Goal: Navigation & Orientation: Find specific page/section

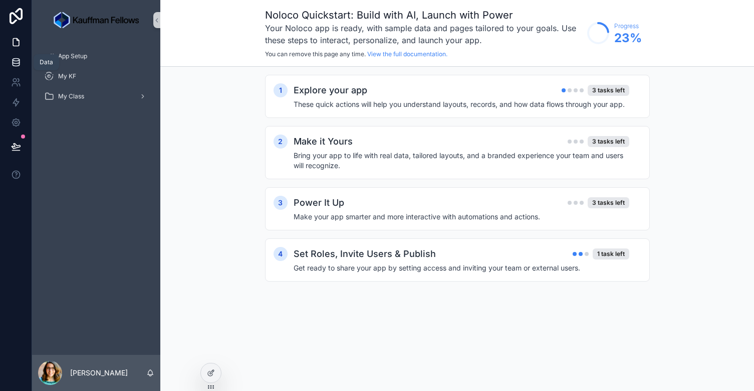
click at [19, 62] on icon at bounding box center [16, 62] width 7 height 4
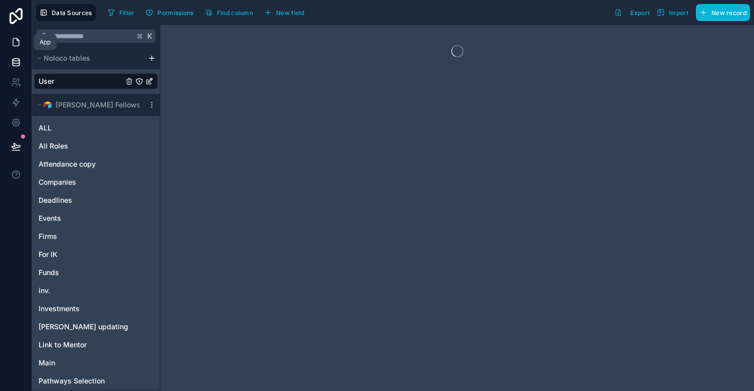
click at [19, 44] on icon at bounding box center [16, 43] width 6 height 8
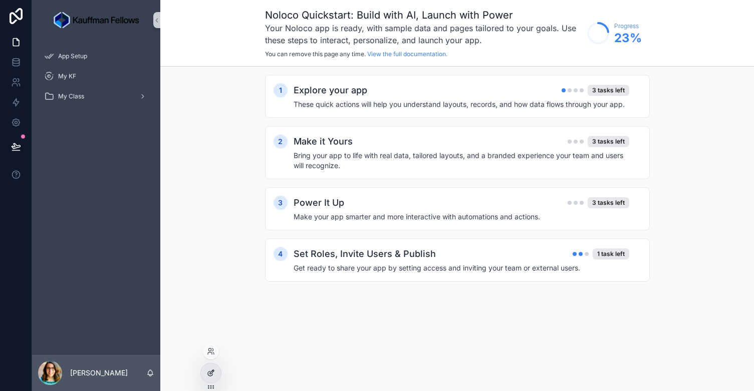
click at [211, 372] on icon at bounding box center [211, 372] width 8 height 8
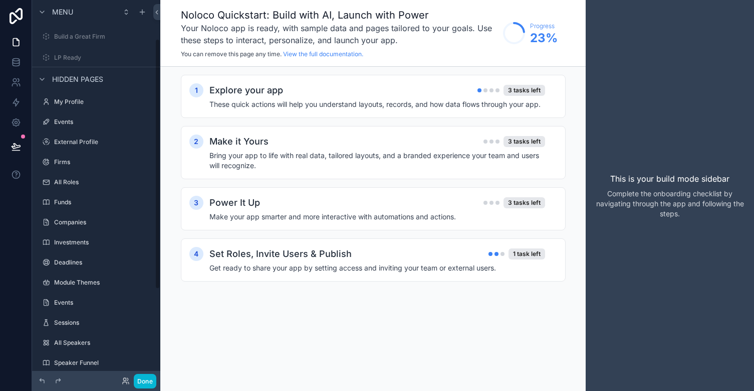
scroll to position [134, 0]
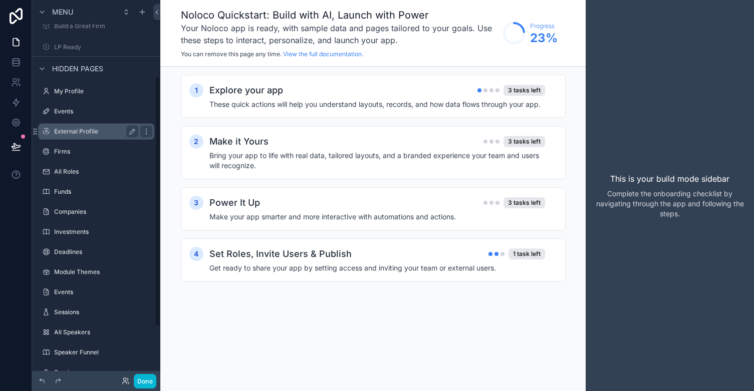
click at [74, 134] on label "External Profile" at bounding box center [94, 131] width 80 height 8
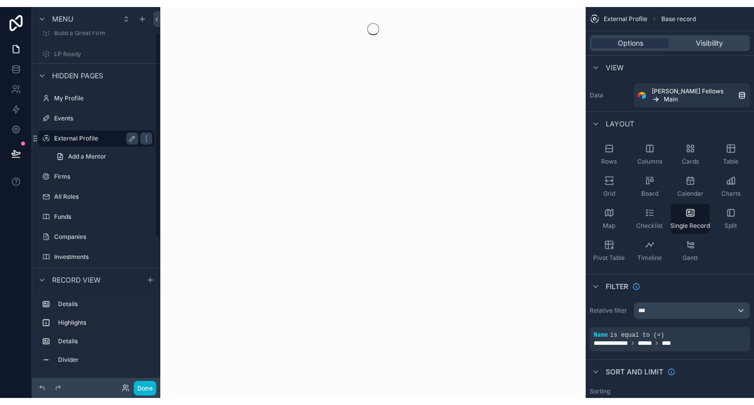
scroll to position [48, 0]
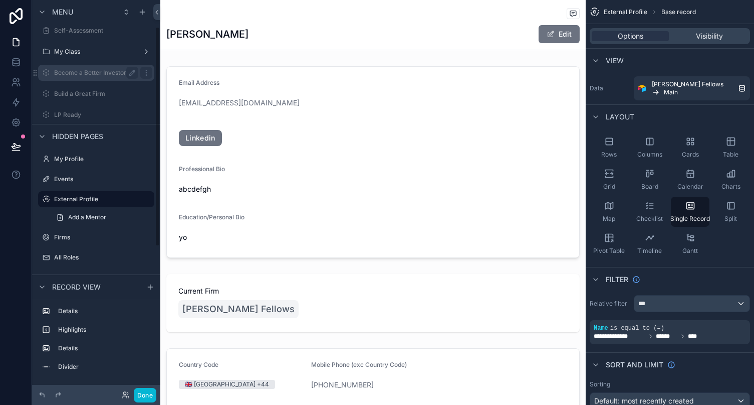
click at [77, 76] on label "Become a Better Investor" at bounding box center [94, 73] width 80 height 8
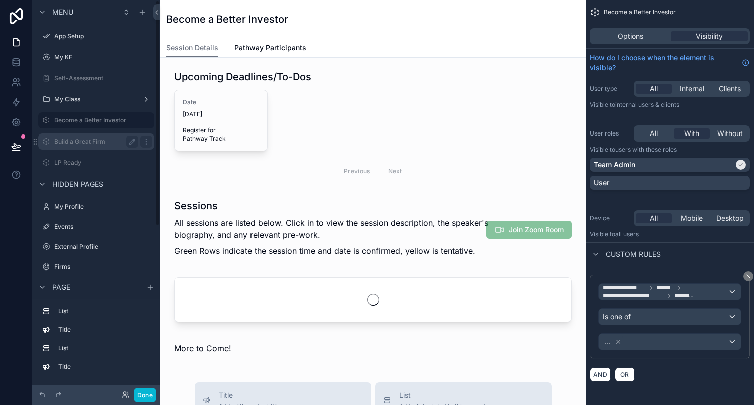
click at [76, 135] on div "Build a Great Firm" at bounding box center [96, 141] width 112 height 16
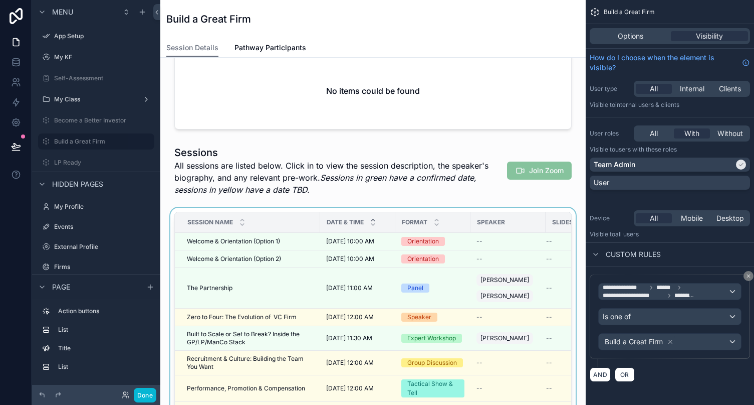
scroll to position [57, 0]
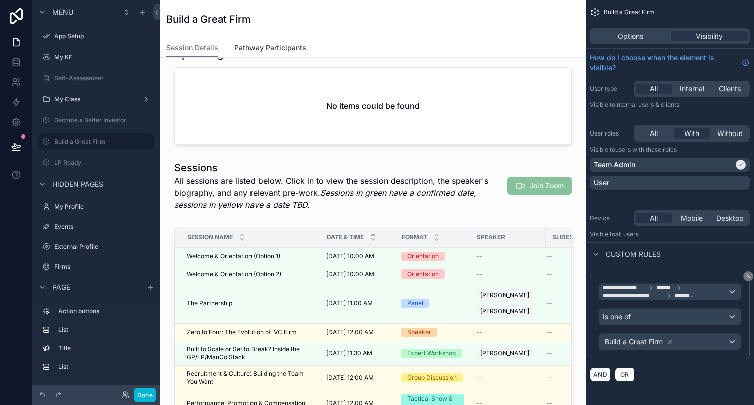
click at [249, 53] on link "Pathway Participants" at bounding box center [271, 49] width 72 height 20
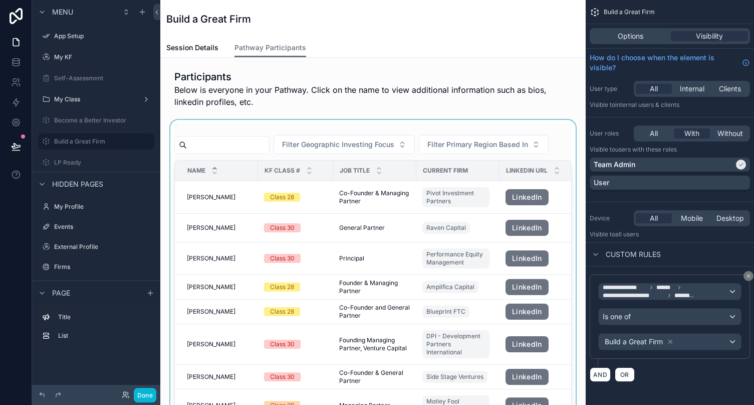
click at [434, 236] on div "scrollable content" at bounding box center [373, 294] width 410 height 348
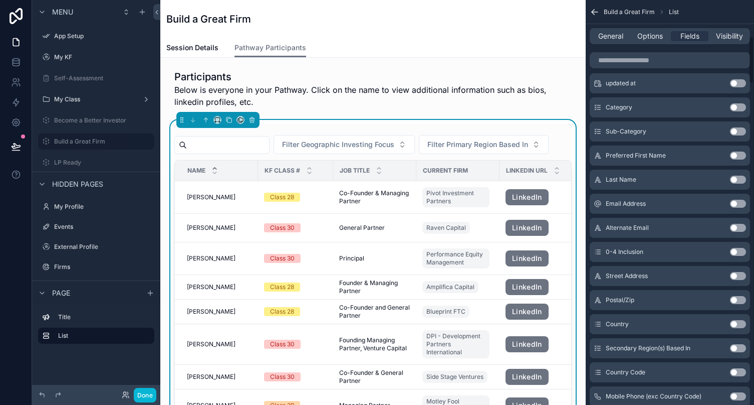
scroll to position [312, 0]
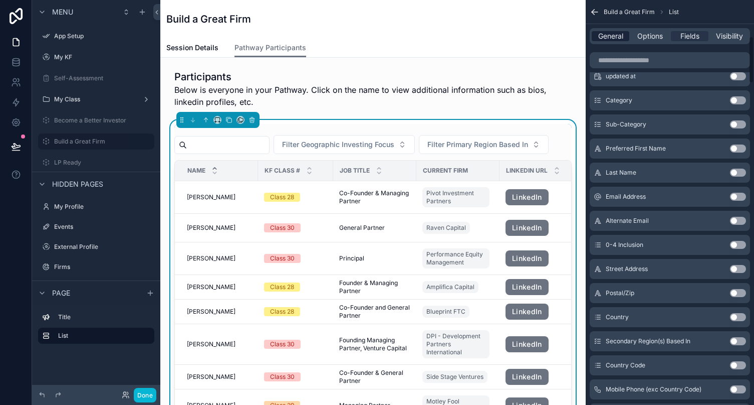
click at [610, 39] on span "General" at bounding box center [611, 36] width 25 height 10
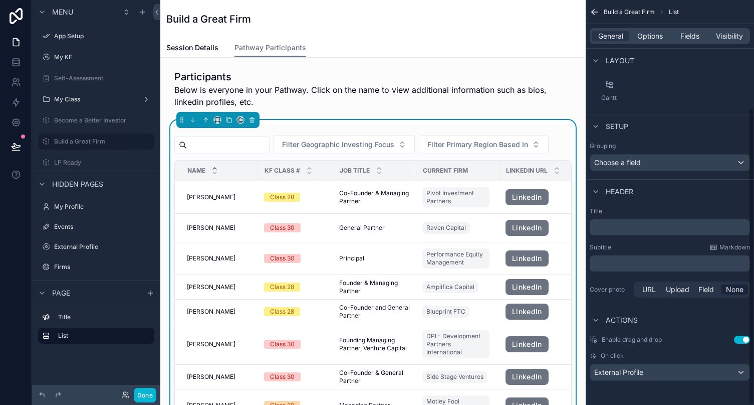
scroll to position [146, 0]
click at [61, 247] on label "External Profile" at bounding box center [94, 247] width 80 height 8
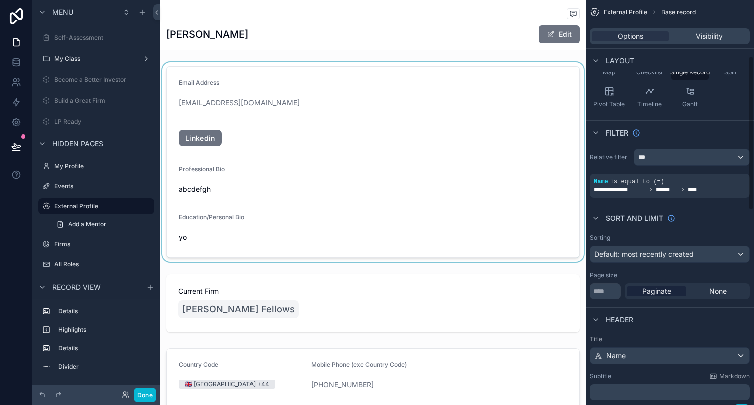
click at [354, 149] on div "scrollable content" at bounding box center [373, 162] width 426 height 200
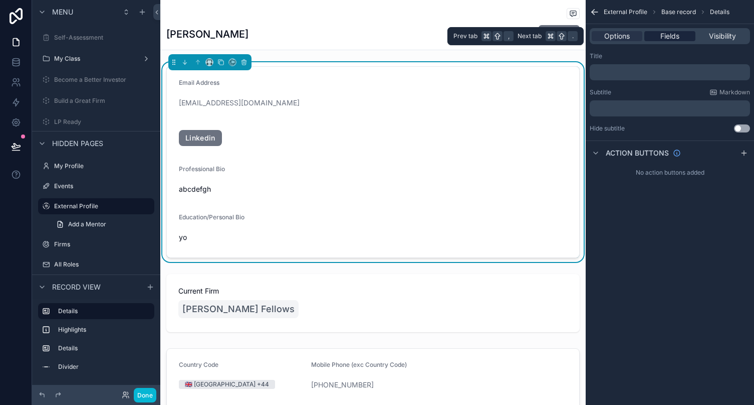
click at [672, 38] on span "Fields" at bounding box center [670, 36] width 19 height 10
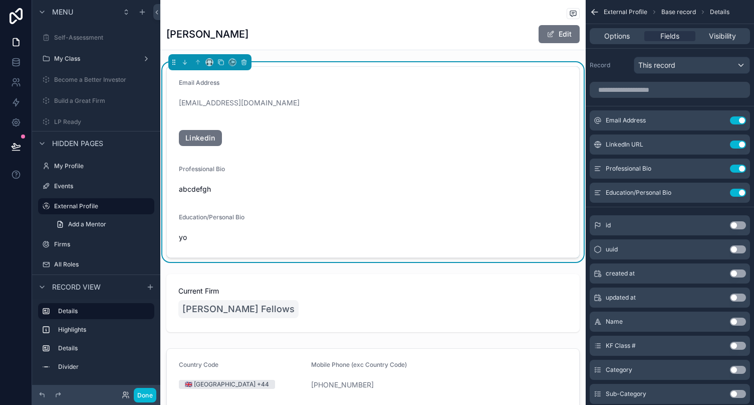
click at [339, 160] on form "Email Address kmease@kfp.org Linkedin Professional Bio abcdefgh Education/Perso…" at bounding box center [373, 162] width 413 height 190
click at [86, 79] on label "Become a Better Investor" at bounding box center [94, 80] width 80 height 8
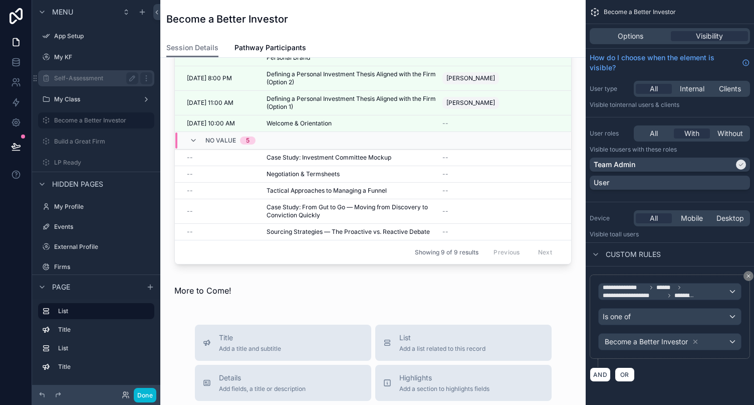
scroll to position [296, 0]
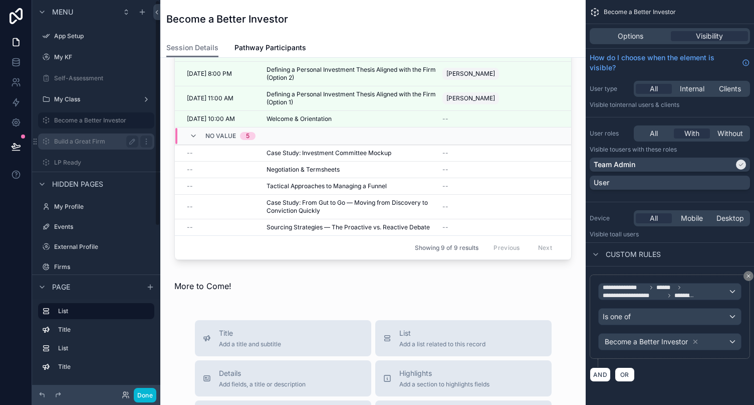
click at [94, 136] on div "Build a Great Firm" at bounding box center [96, 141] width 84 height 12
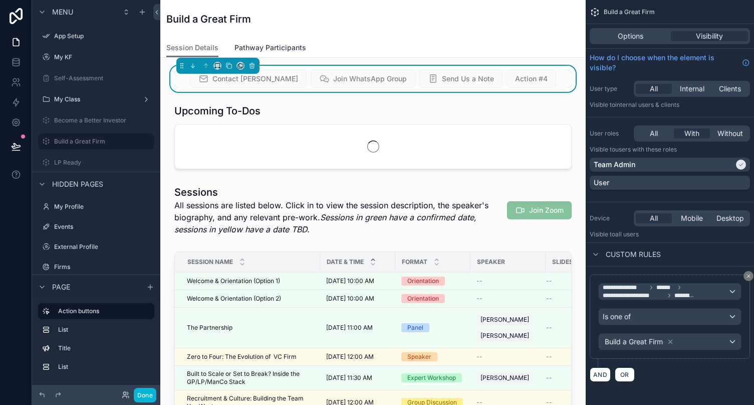
click at [288, 46] on span "Pathway Participants" at bounding box center [271, 48] width 72 height 10
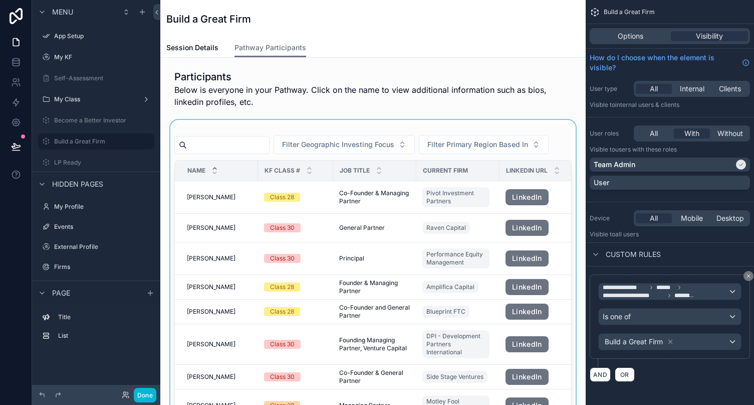
click at [455, 160] on div "scrollable content" at bounding box center [373, 294] width 410 height 348
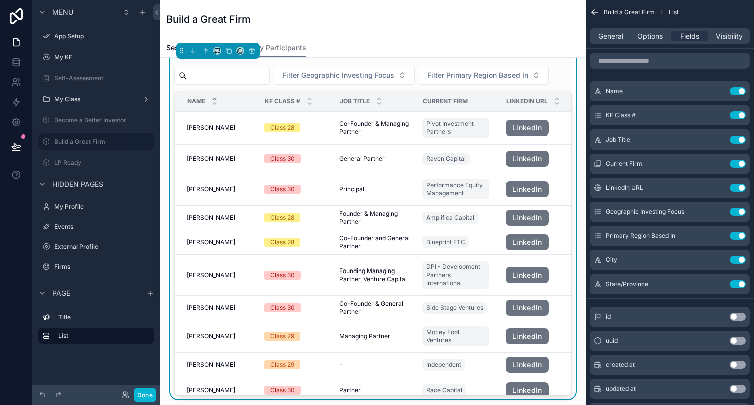
click at [520, 37] on div "Build a Great Firm" at bounding box center [373, 19] width 414 height 38
click at [81, 145] on label "Build a Great Firm" at bounding box center [94, 141] width 80 height 8
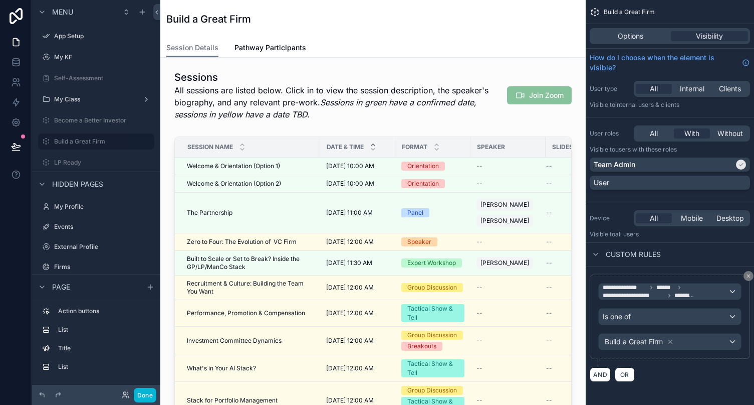
scroll to position [167, 0]
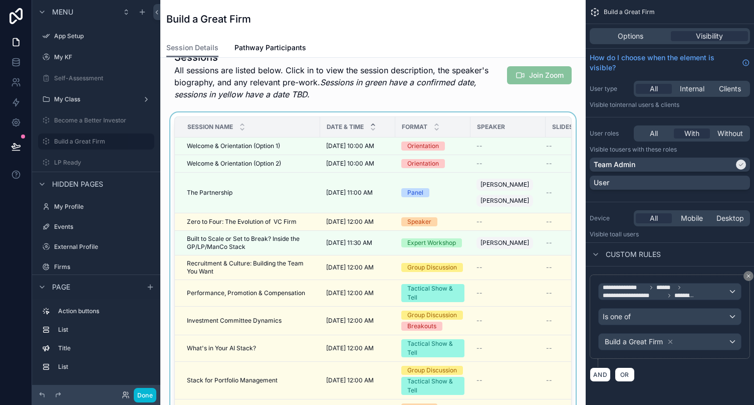
click at [317, 235] on div "scrollable content" at bounding box center [373, 270] width 410 height 316
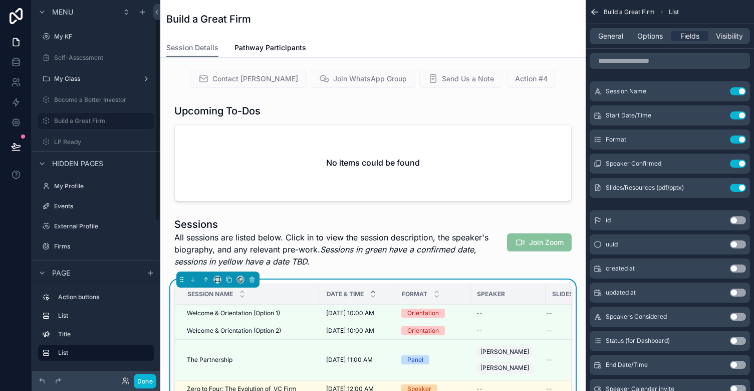
scroll to position [12, 0]
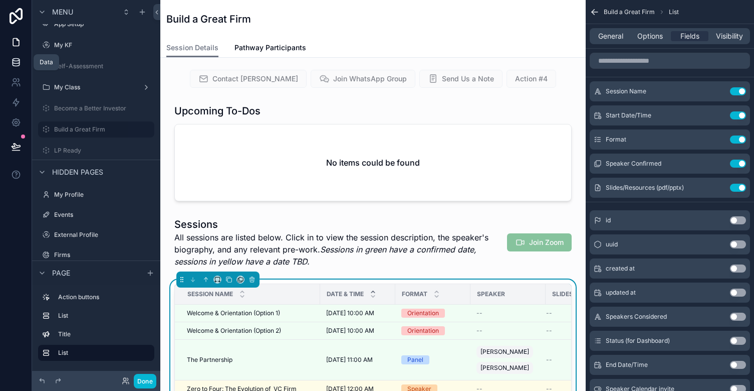
click at [15, 59] on icon at bounding box center [16, 60] width 7 height 3
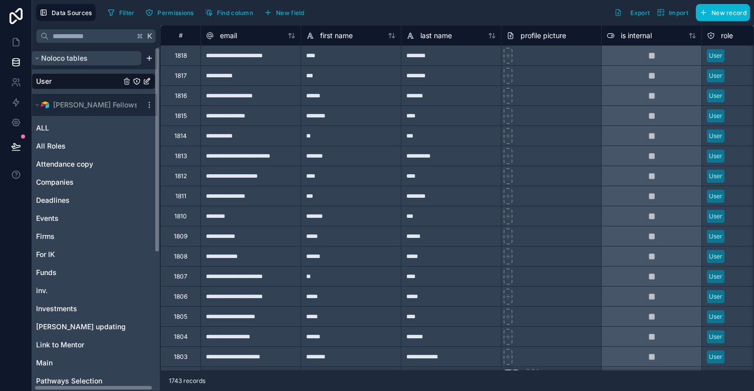
scroll to position [0, 3]
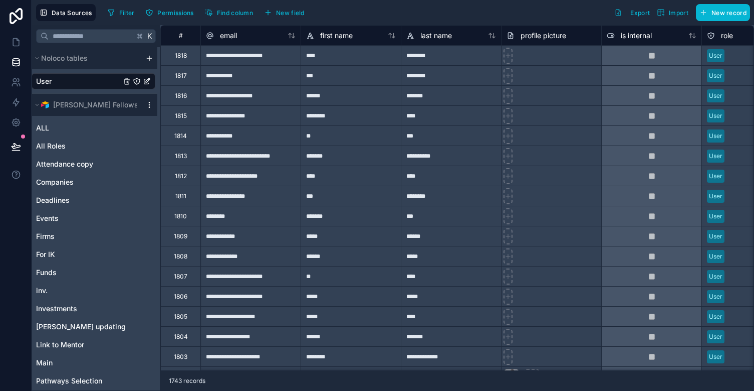
click at [147, 107] on icon "scrollable content" at bounding box center [149, 105] width 8 height 8
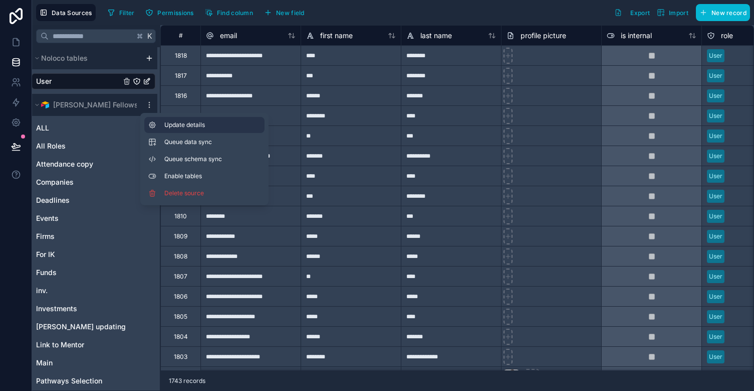
click at [160, 122] on button "Update details" at bounding box center [204, 125] width 120 height 16
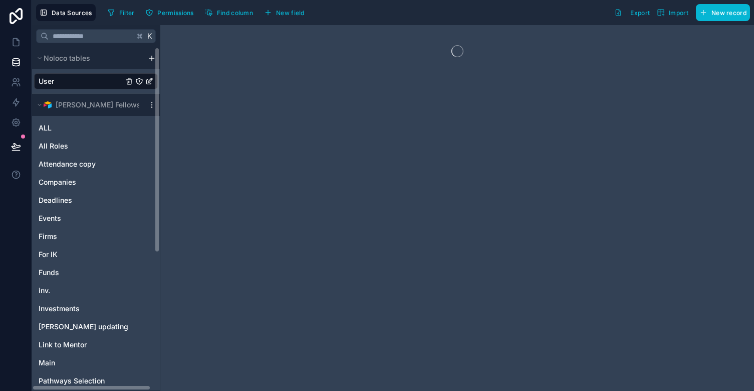
click at [148, 99] on div "[PERSON_NAME] Fellows" at bounding box center [96, 105] width 128 height 22
click at [150, 104] on icon "scrollable content" at bounding box center [152, 105] width 8 height 8
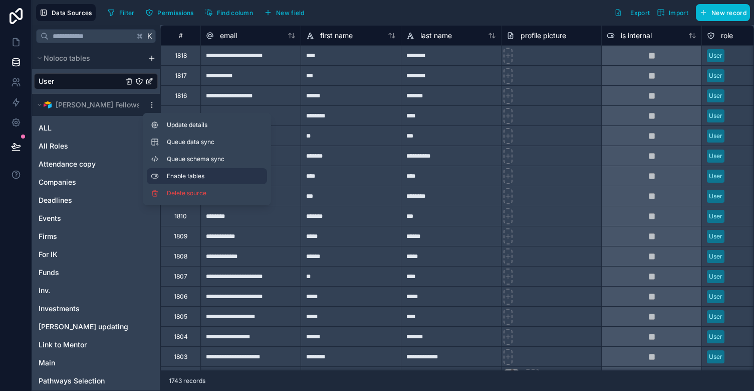
click at [197, 177] on span "Enable tables" at bounding box center [215, 176] width 96 height 8
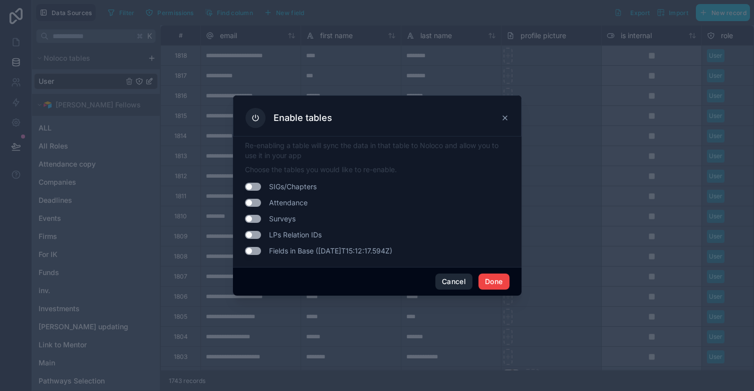
click at [455, 286] on button "Cancel" at bounding box center [454, 281] width 37 height 16
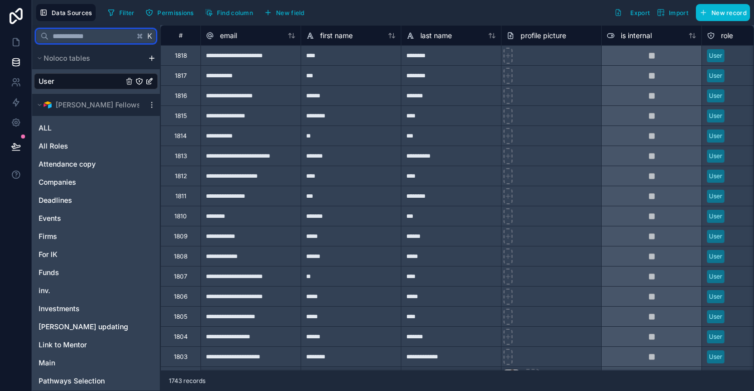
click at [68, 39] on input "text" at bounding box center [92, 36] width 86 height 18
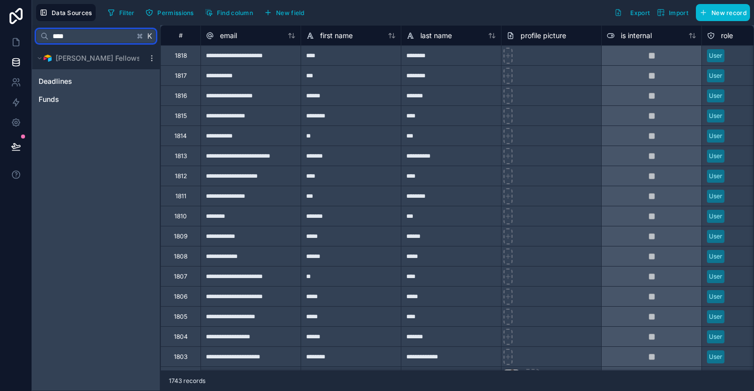
type input "*****"
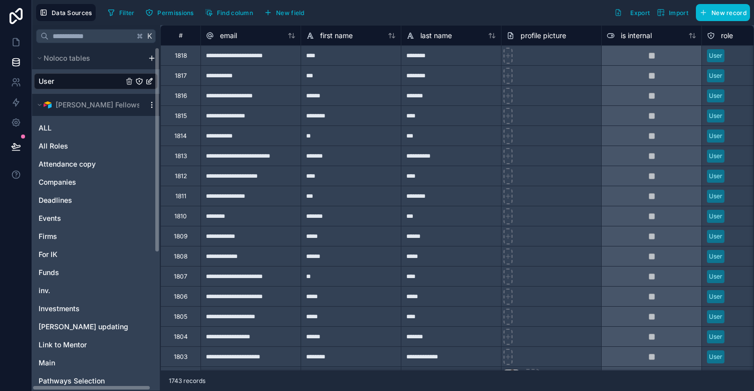
click at [151, 104] on icon "scrollable content" at bounding box center [152, 105] width 8 height 8
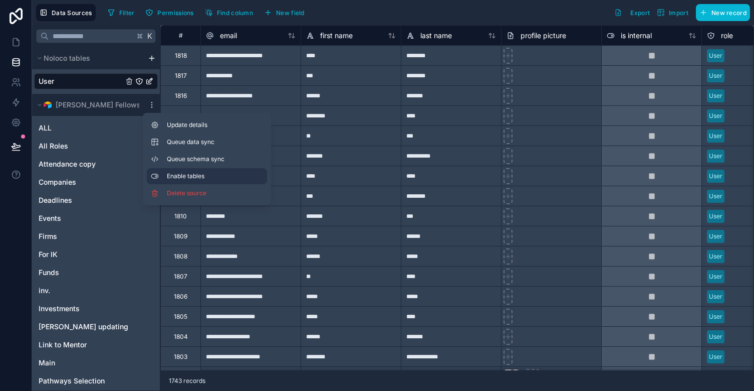
drag, startPoint x: 183, startPoint y: 124, endPoint x: 168, endPoint y: 176, distance: 53.6
click at [115, 125] on div "ALL" at bounding box center [96, 128] width 124 height 16
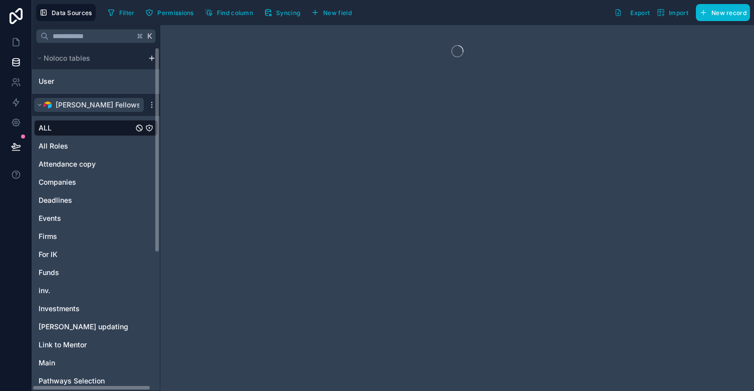
click at [142, 98] on button "[PERSON_NAME] Fellows" at bounding box center [89, 105] width 110 height 14
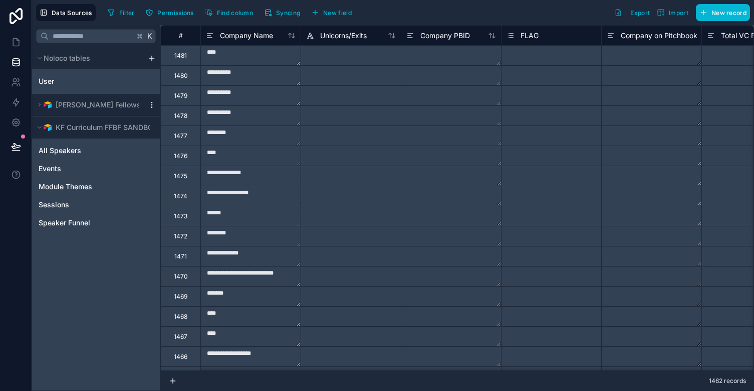
click at [153, 105] on icon "scrollable content" at bounding box center [152, 105] width 8 height 8
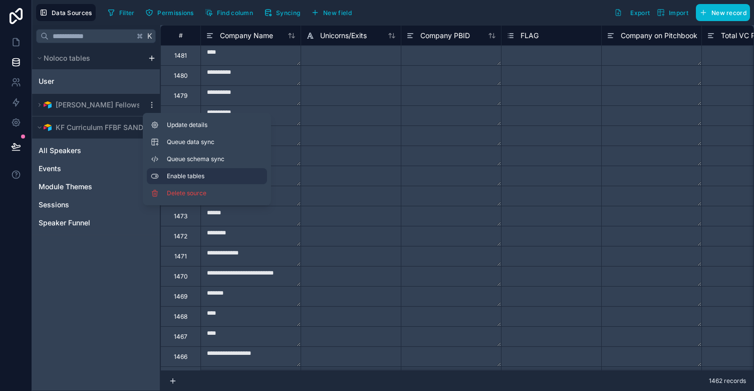
click at [188, 181] on button "Enable tables" at bounding box center [207, 176] width 120 height 16
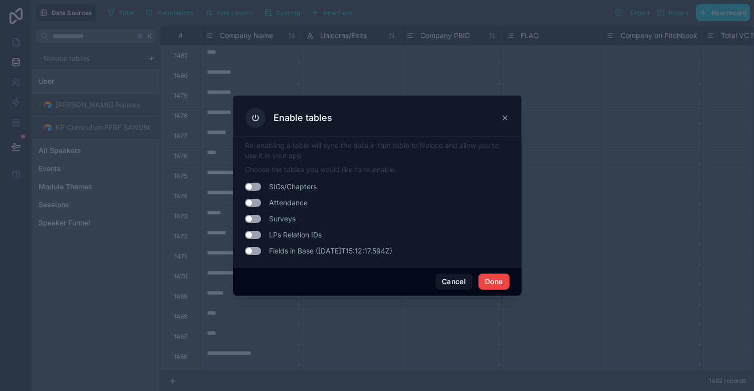
click at [504, 118] on icon at bounding box center [505, 118] width 8 height 8
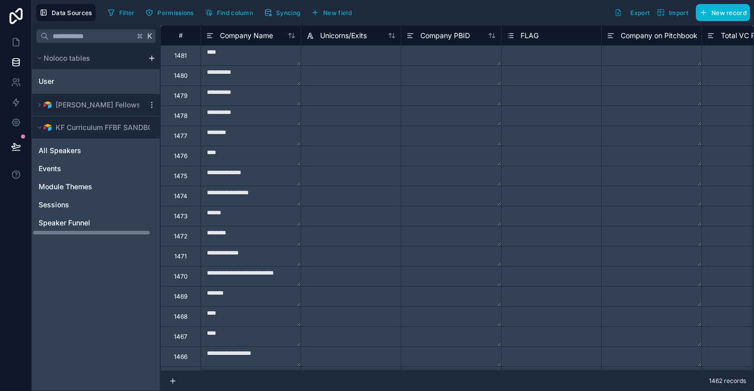
click at [152, 110] on div "[PERSON_NAME] Fellows" at bounding box center [96, 105] width 128 height 22
click at [152, 106] on icon "scrollable content" at bounding box center [152, 105] width 8 height 8
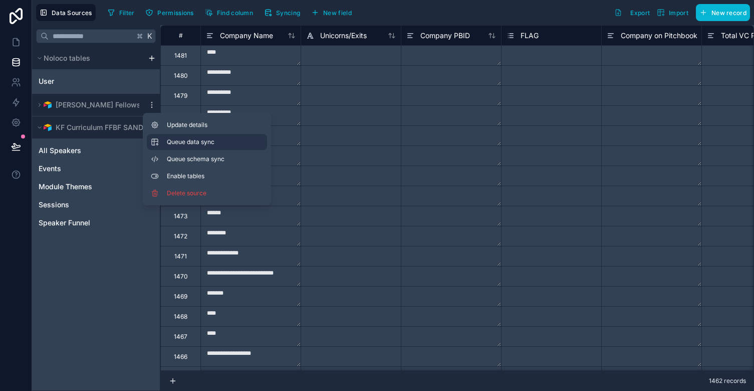
click at [192, 147] on button "Queue data sync" at bounding box center [207, 142] width 120 height 16
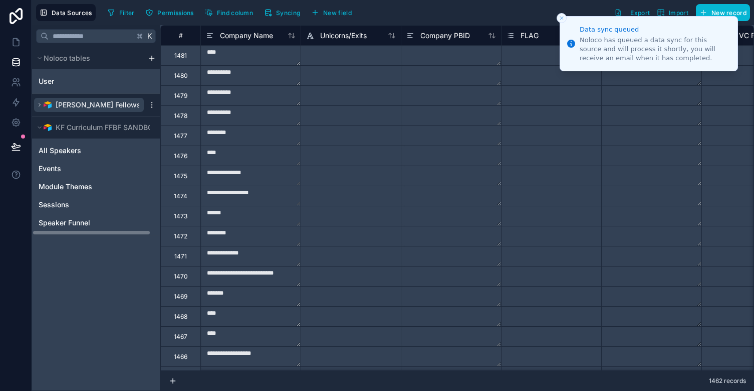
click at [39, 103] on icon "scrollable content" at bounding box center [40, 104] width 2 height 3
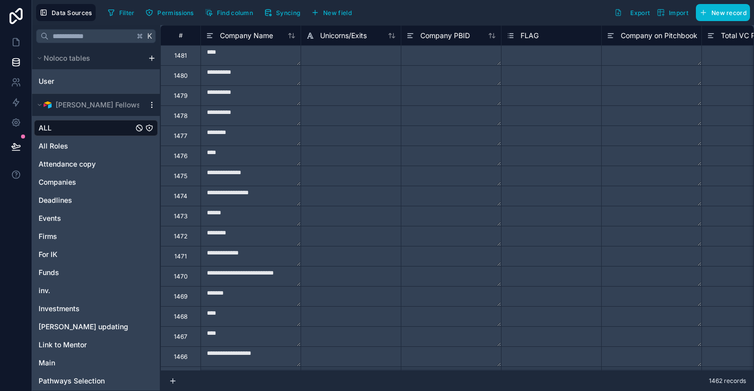
click at [149, 104] on icon "scrollable content" at bounding box center [152, 105] width 8 height 8
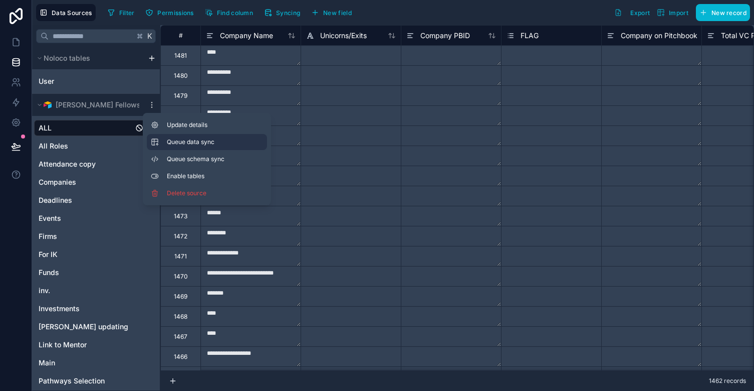
click at [180, 148] on button "Queue data sync" at bounding box center [207, 142] width 120 height 16
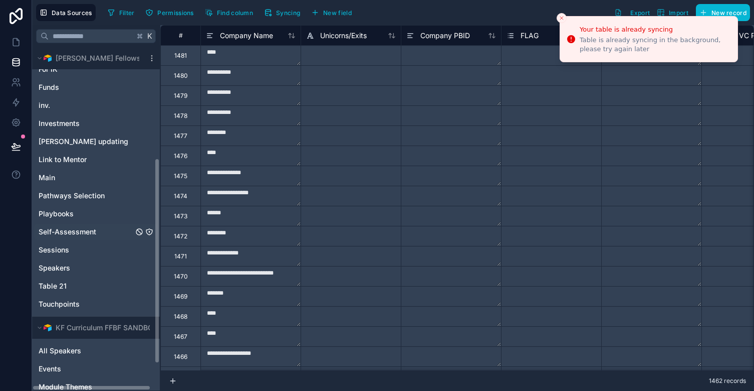
scroll to position [175, 0]
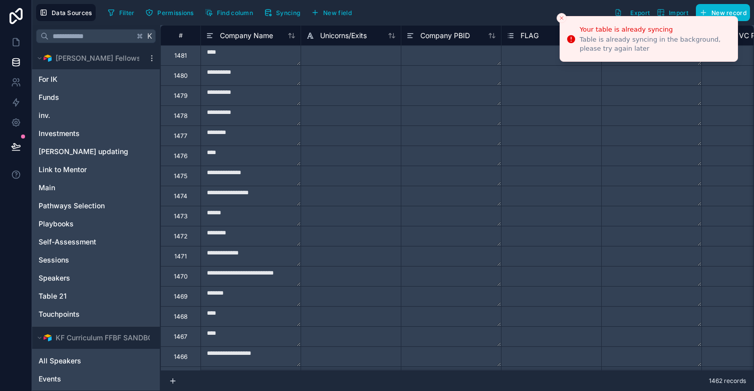
click at [558, 17] on button "Close toast" at bounding box center [562, 18] width 10 height 10
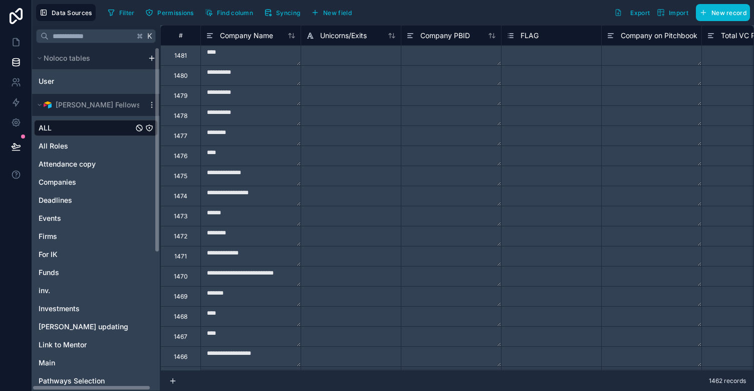
scroll to position [0, 0]
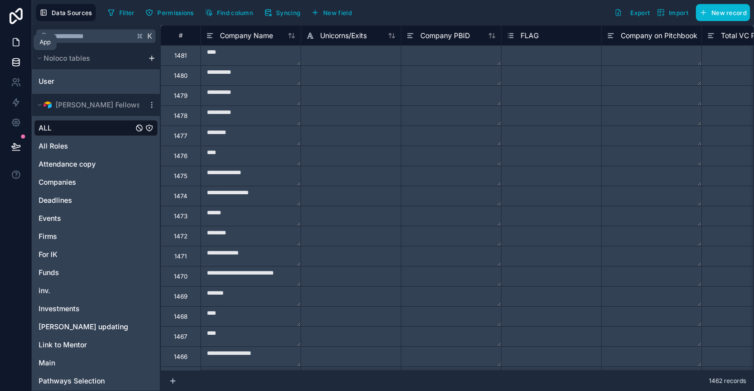
click at [18, 41] on icon at bounding box center [18, 40] width 2 height 2
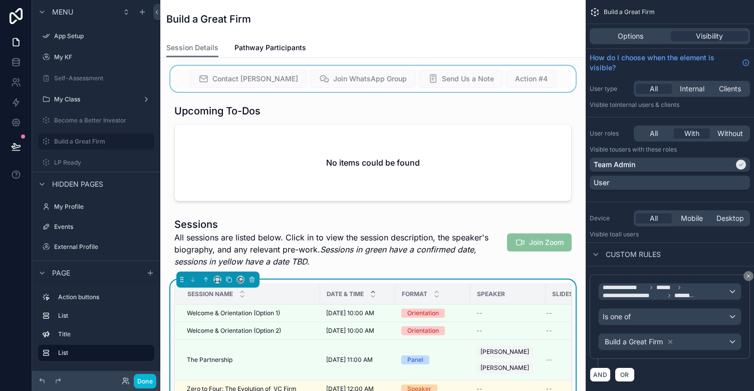
click at [471, 80] on div "scrollable content" at bounding box center [373, 79] width 410 height 26
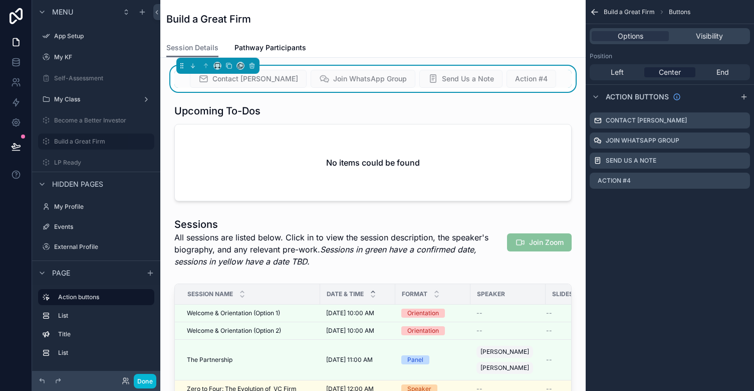
click at [462, 80] on span "Send Us a Note" at bounding box center [461, 80] width 83 height 10
click at [140, 10] on icon "scrollable content" at bounding box center [142, 12] width 8 height 8
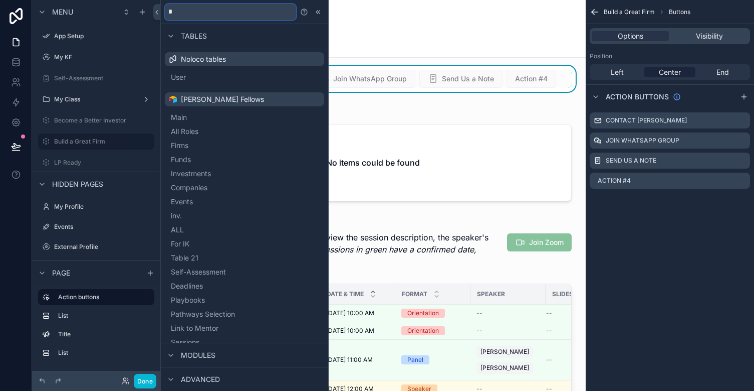
click at [213, 13] on input "*" at bounding box center [230, 12] width 131 height 16
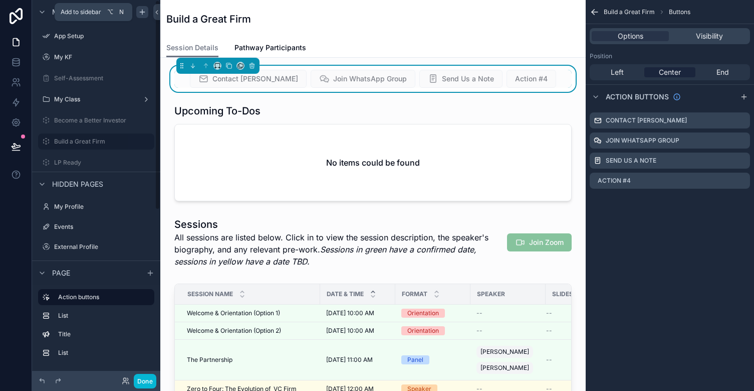
click at [143, 9] on icon "scrollable content" at bounding box center [142, 12] width 8 height 8
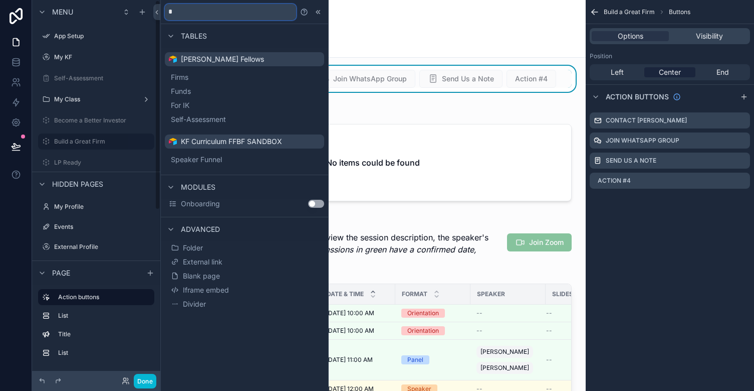
click at [218, 15] on input "*" at bounding box center [230, 12] width 131 height 16
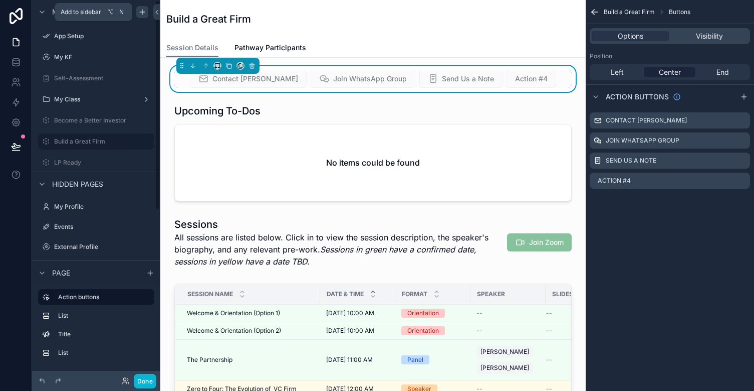
click at [142, 12] on icon "scrollable content" at bounding box center [142, 12] width 8 height 8
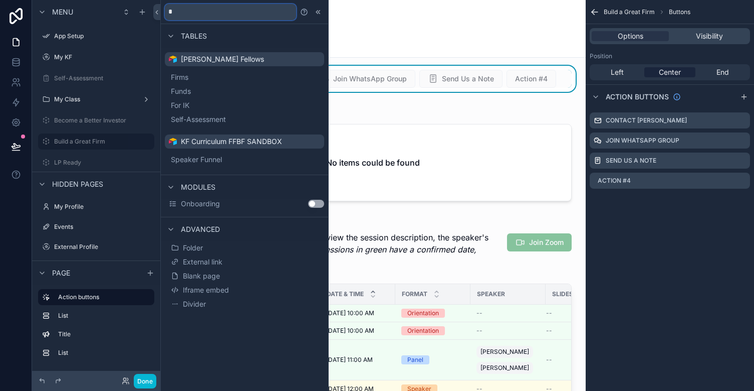
click at [187, 15] on input "*" at bounding box center [230, 12] width 131 height 16
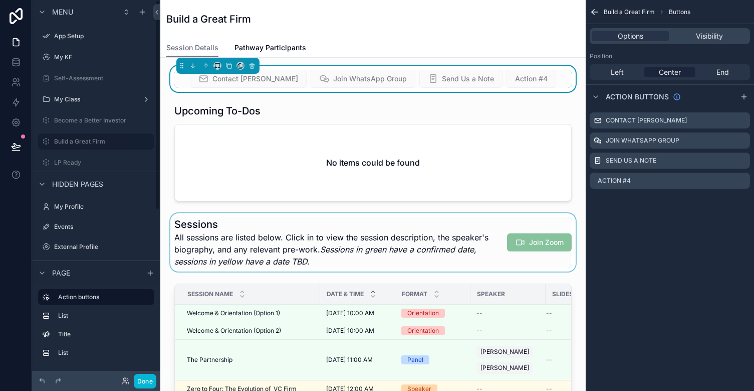
click at [314, 255] on div "scrollable content" at bounding box center [373, 242] width 410 height 58
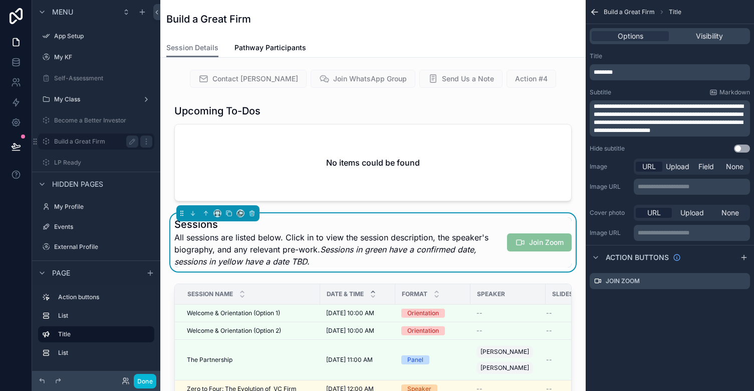
click at [80, 138] on label "Build a Great Firm" at bounding box center [94, 141] width 80 height 8
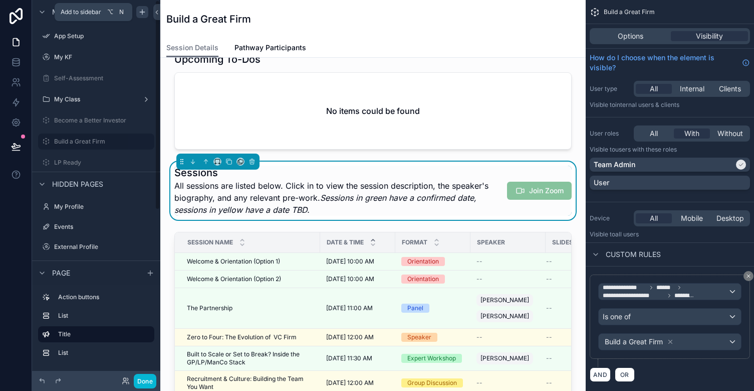
click at [146, 13] on icon "scrollable content" at bounding box center [142, 12] width 8 height 8
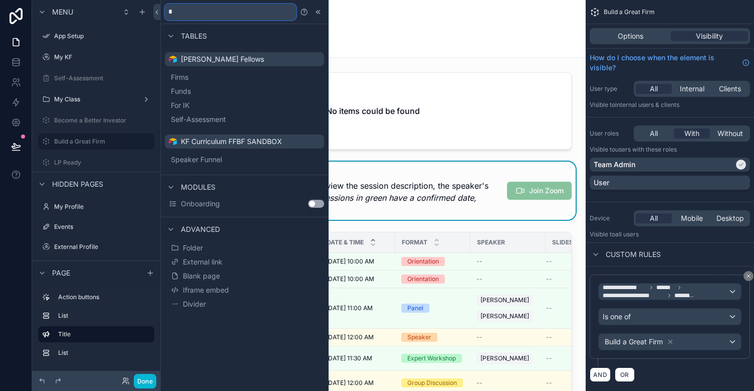
click at [193, 9] on input "*" at bounding box center [230, 12] width 131 height 16
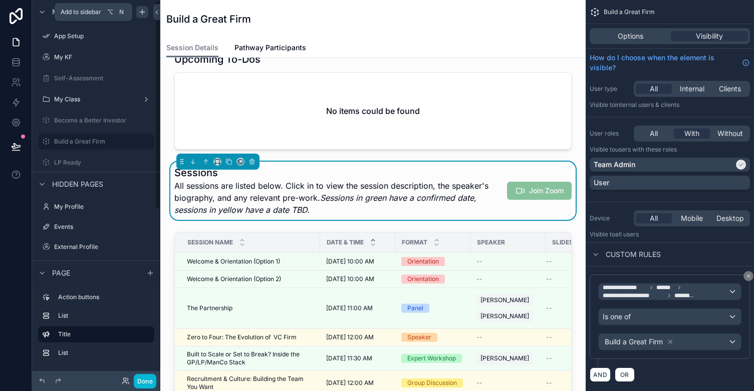
click at [142, 14] on icon "scrollable content" at bounding box center [142, 12] width 8 height 8
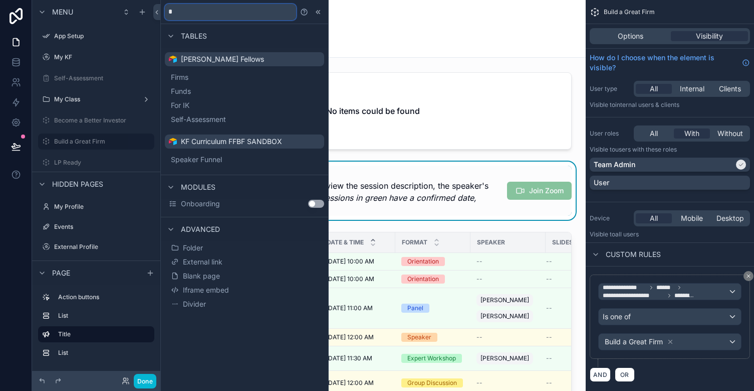
drag, startPoint x: 183, startPoint y: 8, endPoint x: 192, endPoint y: 12, distance: 10.3
click at [192, 12] on input "*" at bounding box center [230, 12] width 131 height 16
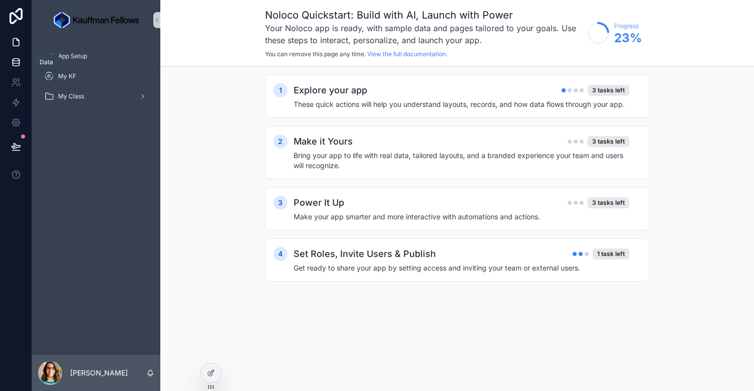
click at [18, 53] on link at bounding box center [16, 62] width 32 height 20
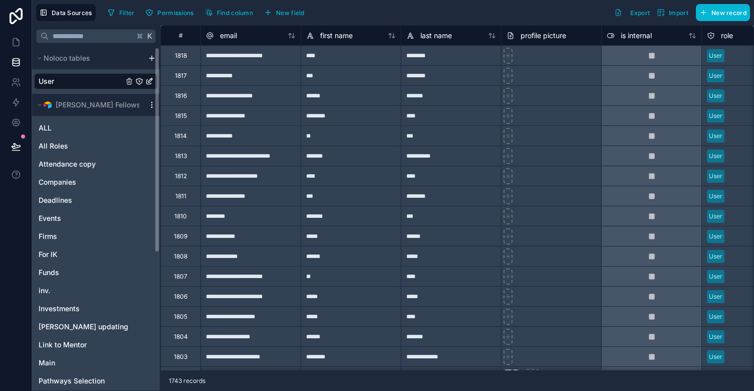
click at [152, 103] on icon "scrollable content" at bounding box center [151, 102] width 1 height 1
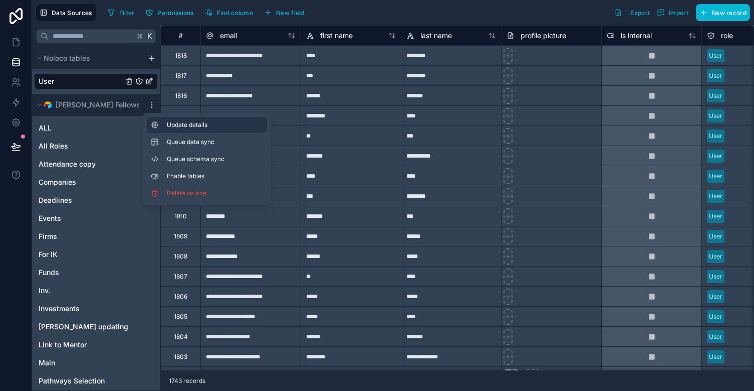
click at [170, 126] on span "Update details" at bounding box center [215, 125] width 96 height 8
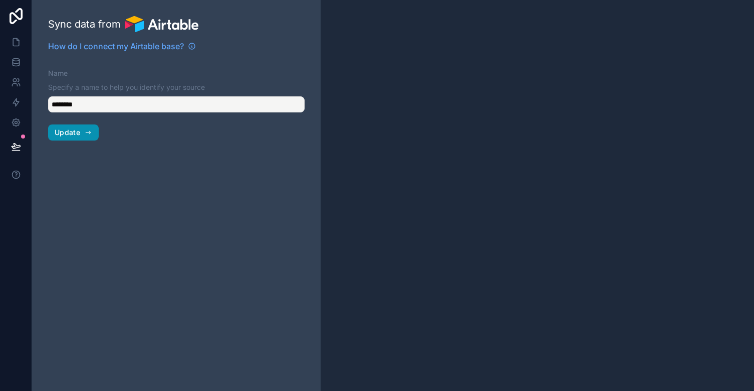
click at [69, 132] on span "Update" at bounding box center [68, 132] width 26 height 9
type input "**********"
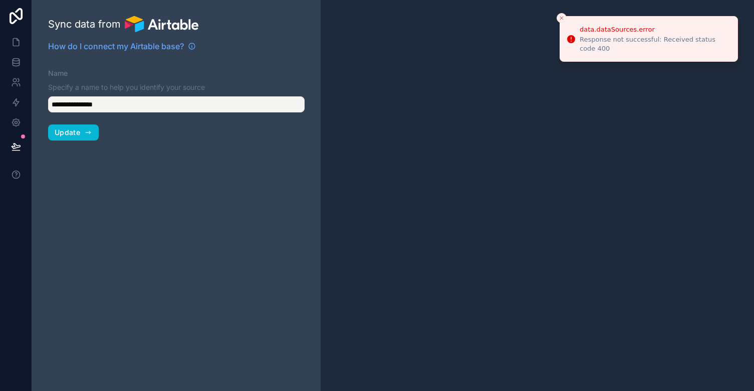
click at [563, 16] on icon "Close toast" at bounding box center [562, 18] width 6 height 6
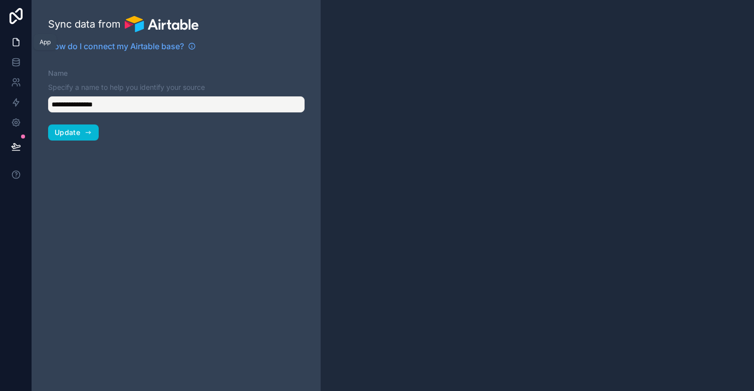
click at [9, 36] on link at bounding box center [16, 42] width 32 height 20
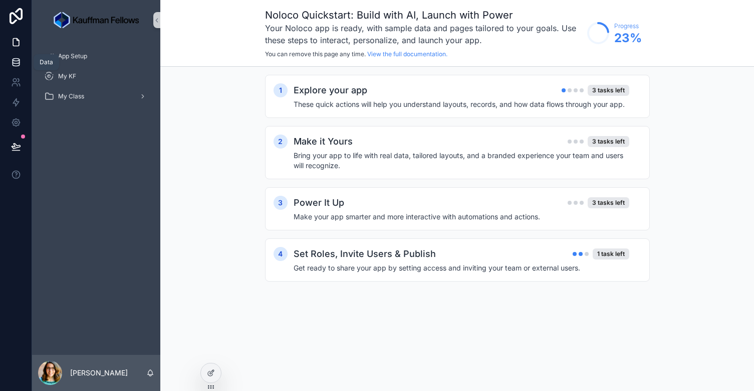
click at [15, 60] on icon at bounding box center [16, 62] width 10 height 10
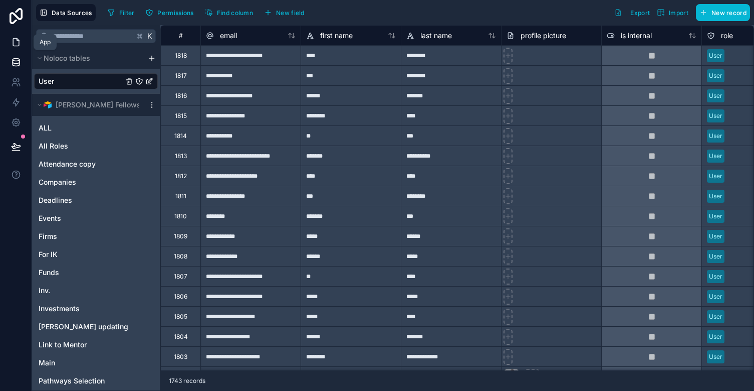
click at [21, 41] on icon at bounding box center [16, 42] width 10 height 10
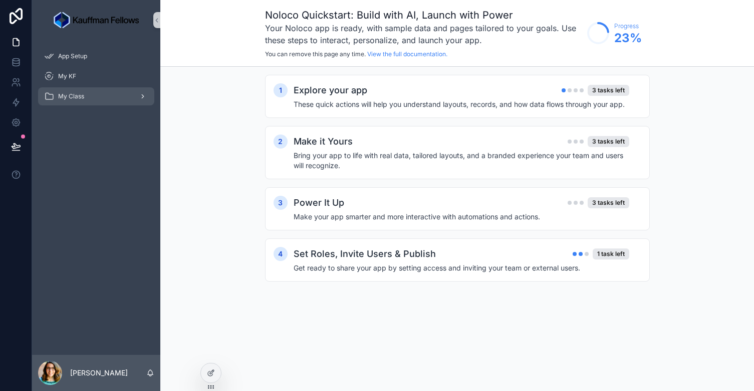
click at [89, 96] on div "My Class" at bounding box center [96, 96] width 104 height 16
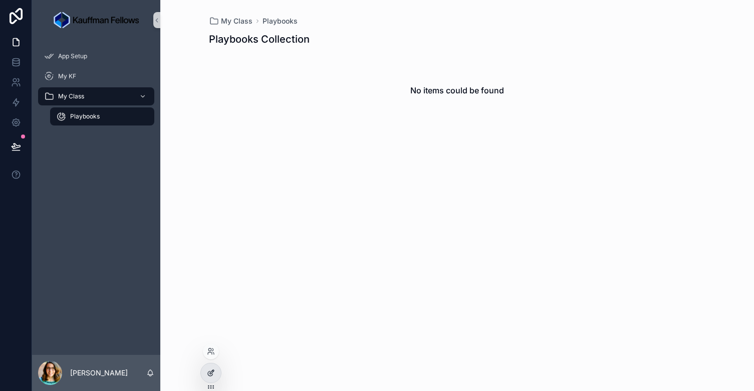
click at [210, 376] on icon at bounding box center [211, 372] width 8 height 8
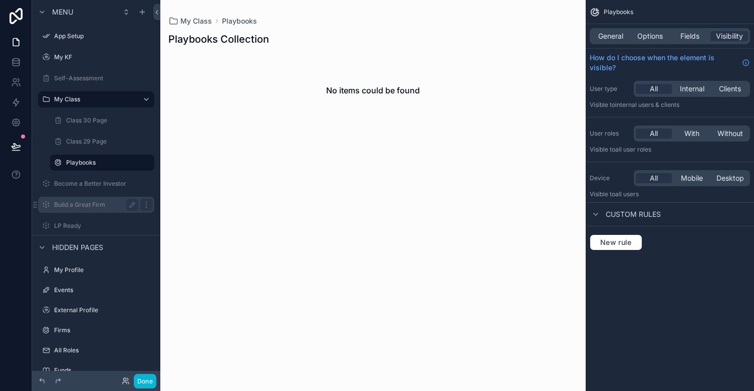
click at [83, 207] on label "Build a Great Firm" at bounding box center [94, 205] width 80 height 8
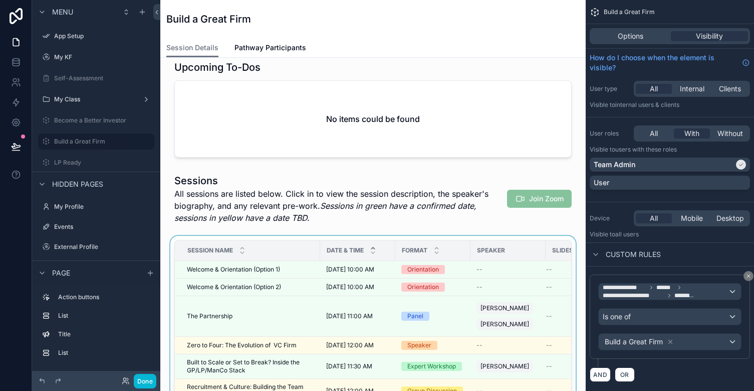
scroll to position [42, 0]
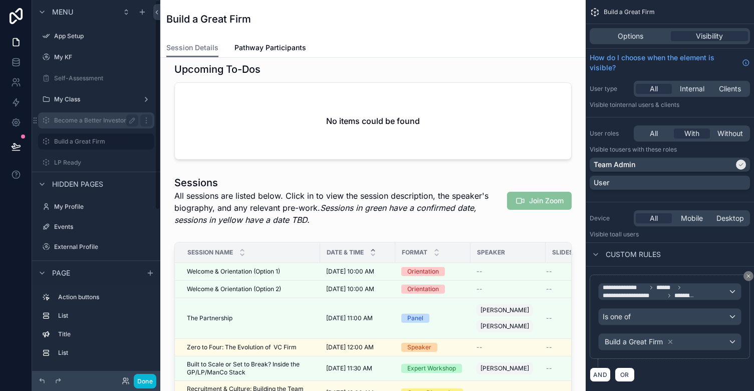
click at [84, 122] on label "Become a Better Investor" at bounding box center [94, 120] width 80 height 8
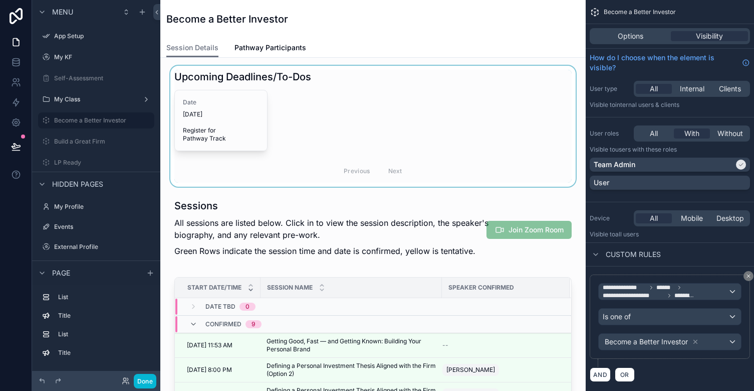
click at [363, 129] on div "scrollable content" at bounding box center [373, 126] width 410 height 121
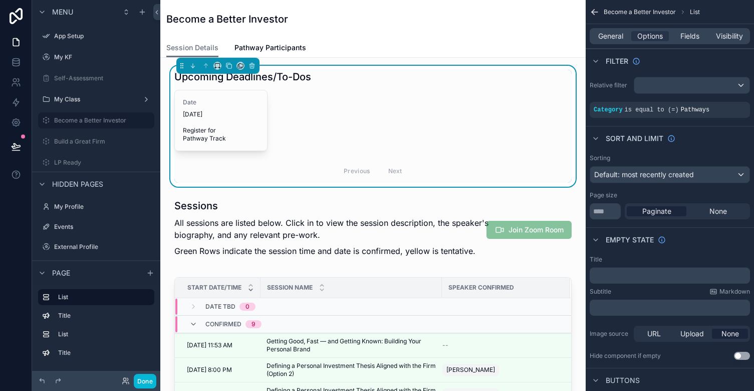
click at [314, 138] on div "Date [DATE] Register for Pathway Track Previous Next" at bounding box center [373, 136] width 398 height 93
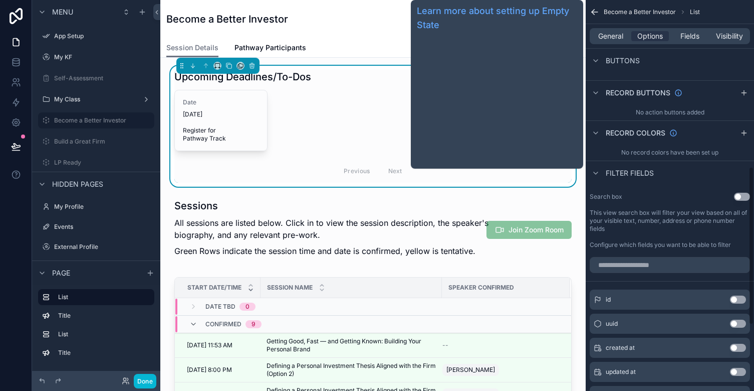
scroll to position [411, 0]
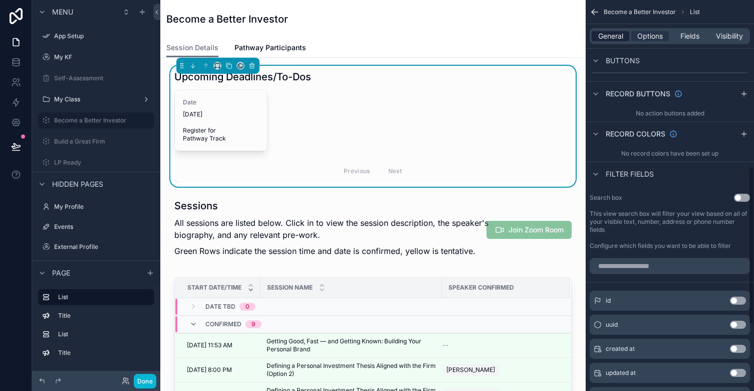
click at [616, 37] on span "General" at bounding box center [611, 36] width 25 height 10
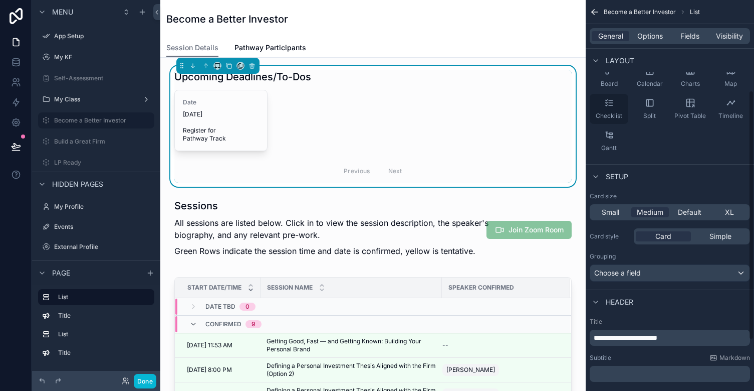
scroll to position [158, 0]
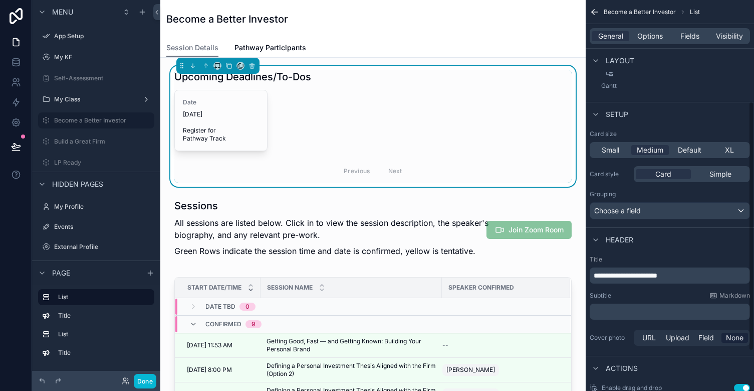
click at [658, 217] on div "Choose a field" at bounding box center [670, 211] width 159 height 16
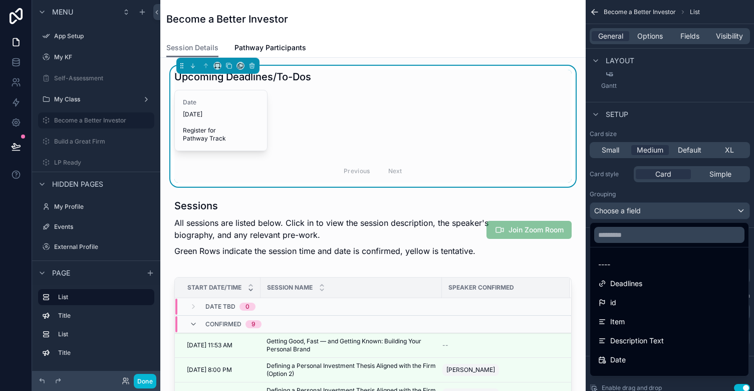
scroll to position [0, 0]
click at [688, 210] on div "scrollable content" at bounding box center [377, 195] width 754 height 391
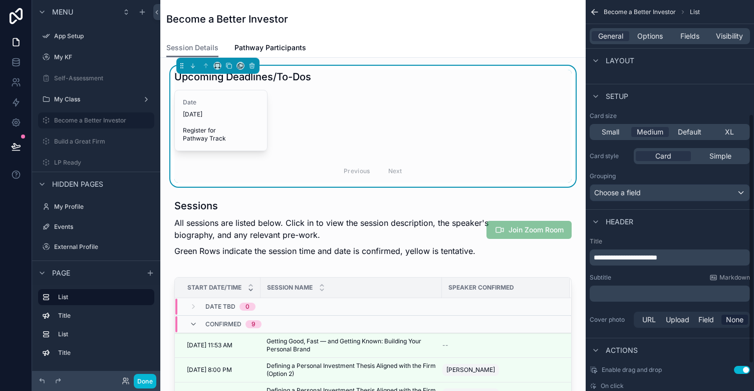
scroll to position [178, 0]
click at [658, 192] on div "Choose a field" at bounding box center [670, 191] width 159 height 16
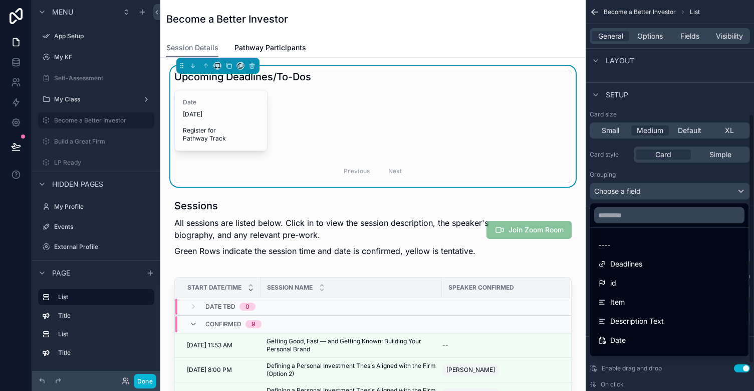
scroll to position [0, 0]
click at [311, 105] on div "Date [DATE] Register for Pathway Track Previous Next" at bounding box center [373, 136] width 398 height 93
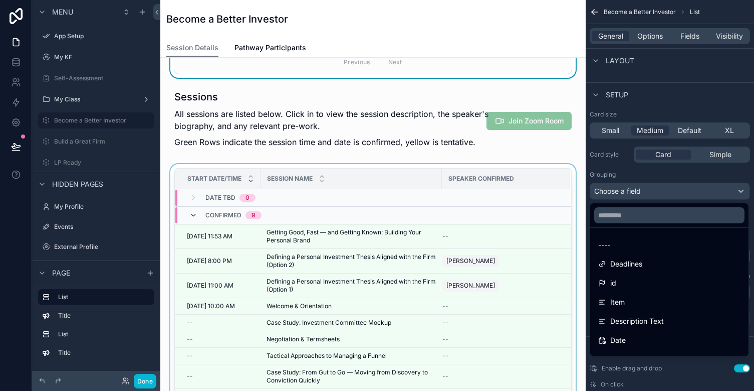
click at [192, 215] on icon "scrollable content" at bounding box center [193, 215] width 8 height 8
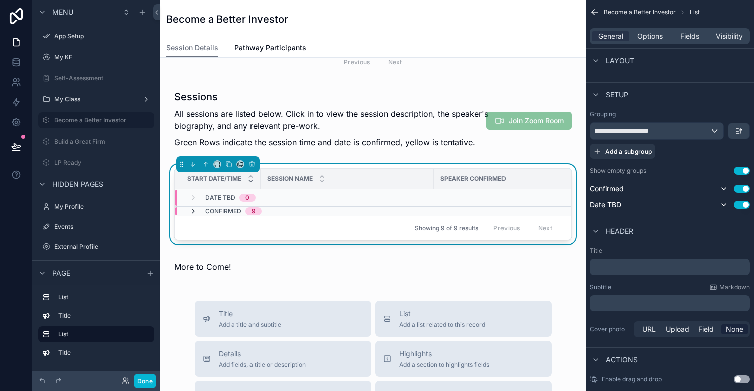
click at [194, 209] on icon "scrollable content" at bounding box center [193, 211] width 8 height 8
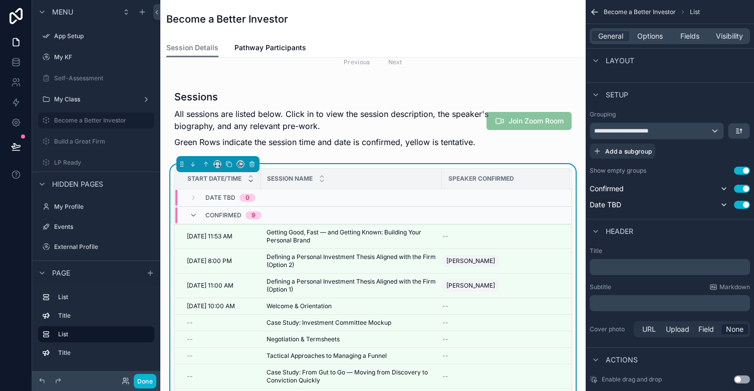
click at [198, 198] on div "Date TBD 0" at bounding box center [222, 197] width 66 height 16
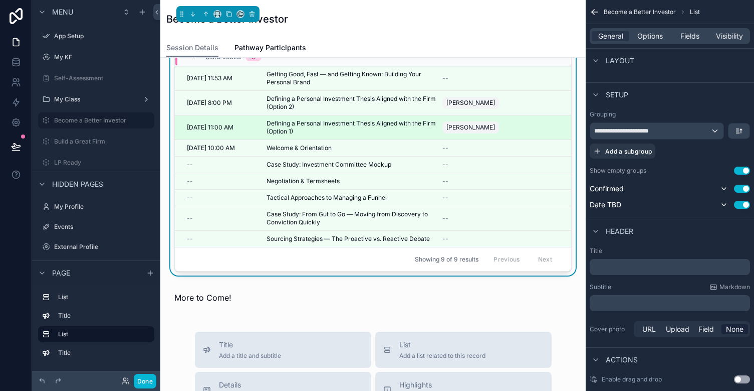
scroll to position [201, 0]
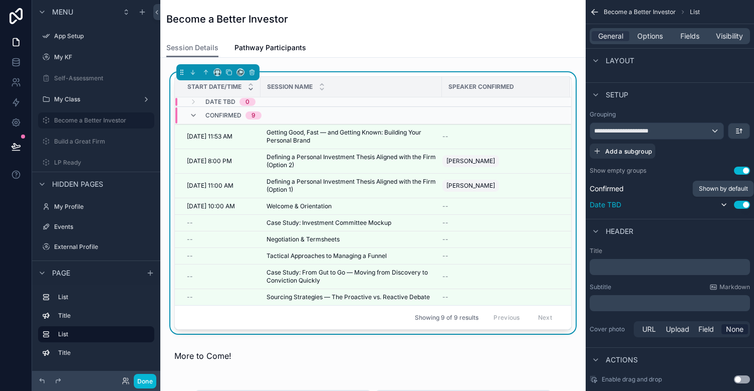
click at [725, 206] on icon "scrollable content" at bounding box center [724, 205] width 8 height 8
click at [725, 205] on icon "scrollable content" at bounding box center [724, 205] width 2 height 4
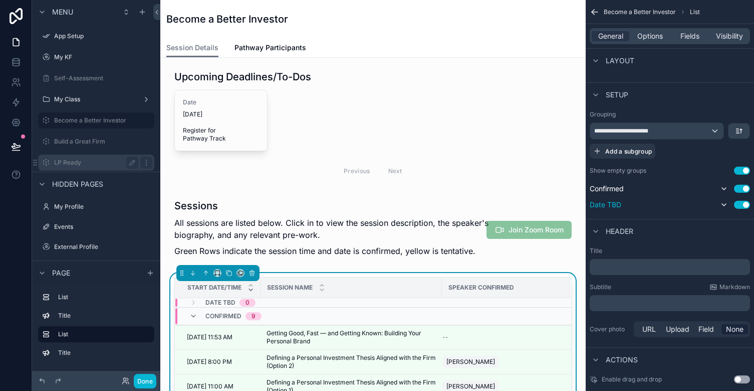
scroll to position [0, 0]
click at [16, 64] on icon at bounding box center [16, 62] width 7 height 4
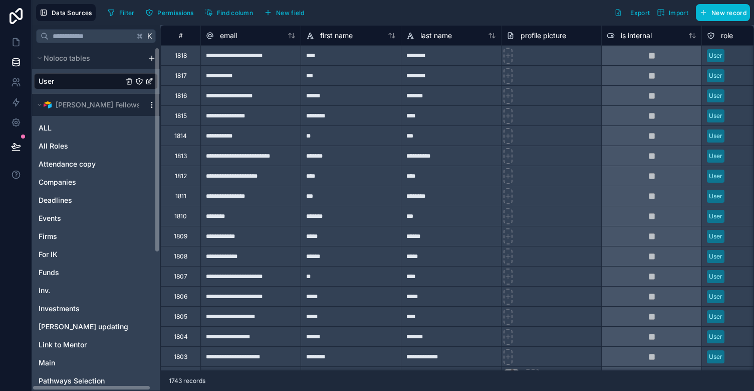
click at [150, 105] on icon "scrollable content" at bounding box center [152, 105] width 8 height 8
click at [70, 105] on span "[PERSON_NAME] Fellows" at bounding box center [98, 105] width 85 height 10
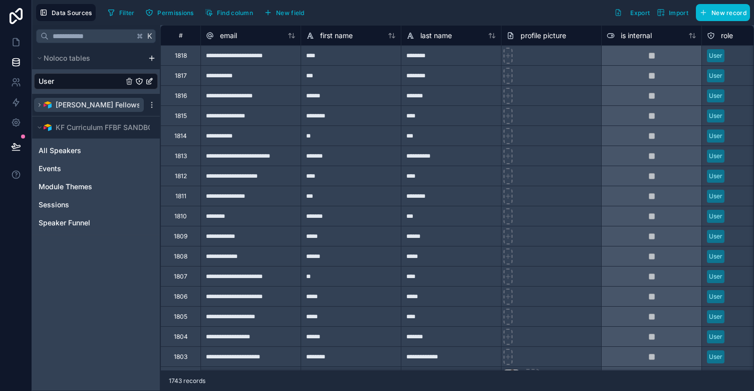
click at [40, 102] on icon "scrollable content" at bounding box center [40, 105] width 6 height 6
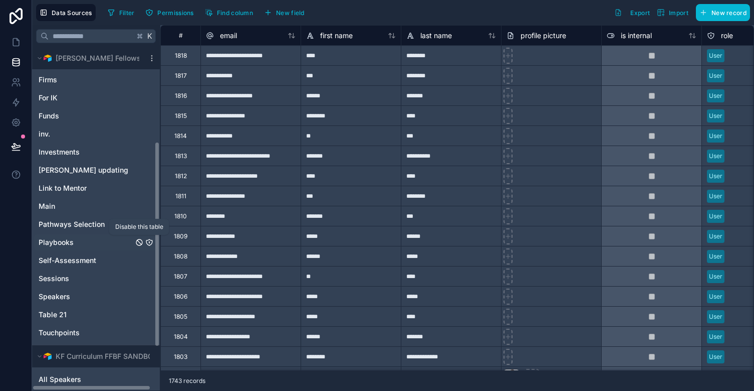
scroll to position [158, 0]
click at [139, 132] on icon "inv." at bounding box center [139, 132] width 4 height 4
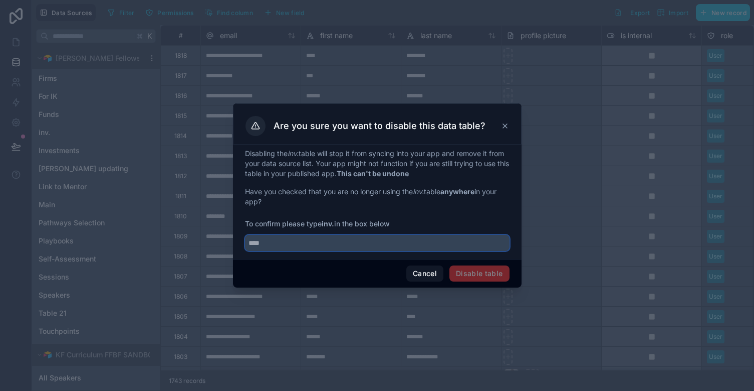
click at [349, 241] on input "text" at bounding box center [377, 243] width 265 height 16
click at [487, 276] on span "Disable table" at bounding box center [480, 273] width 60 height 16
click at [506, 126] on icon at bounding box center [505, 126] width 8 height 8
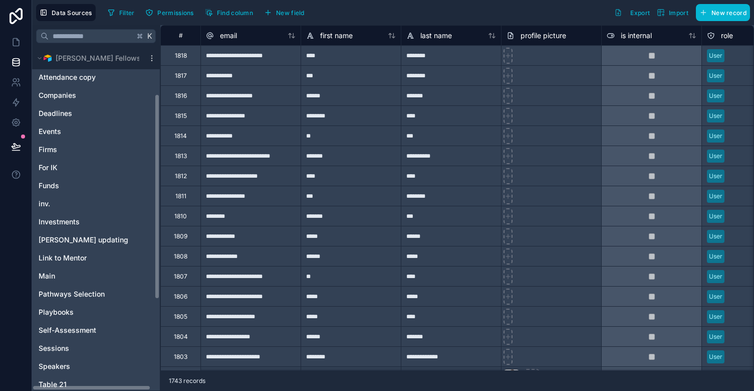
scroll to position [87, 0]
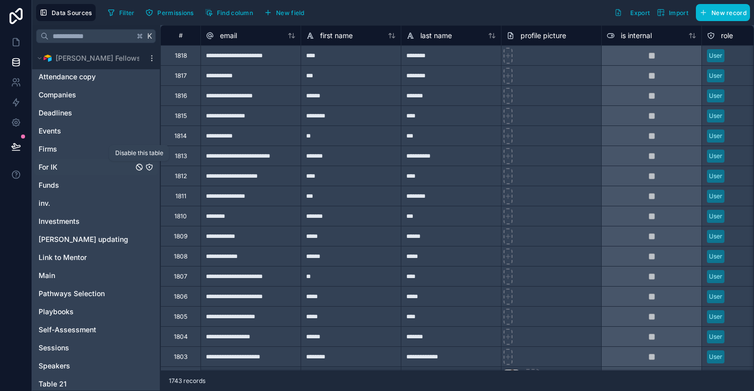
click at [142, 167] on icon "For IK" at bounding box center [139, 167] width 8 height 8
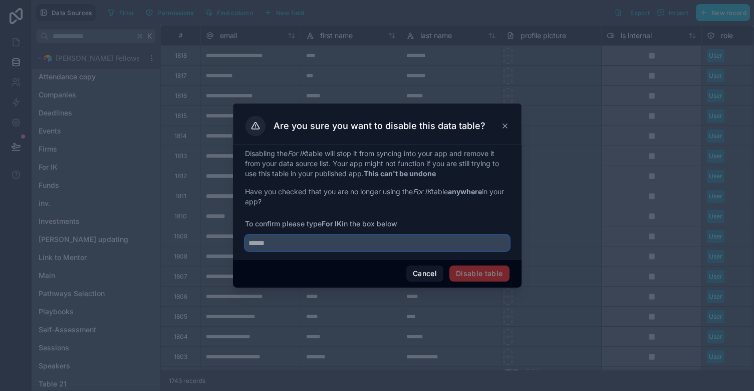
click at [389, 243] on input "text" at bounding box center [377, 243] width 265 height 16
type input "******"
click at [494, 271] on button "Disable table" at bounding box center [480, 273] width 60 height 16
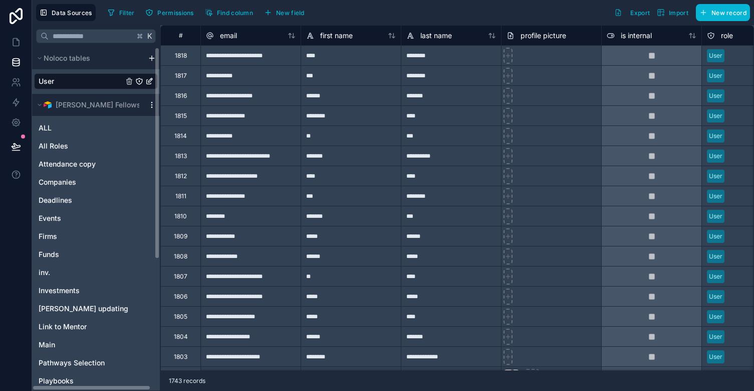
click at [151, 106] on icon "scrollable content" at bounding box center [152, 105] width 8 height 8
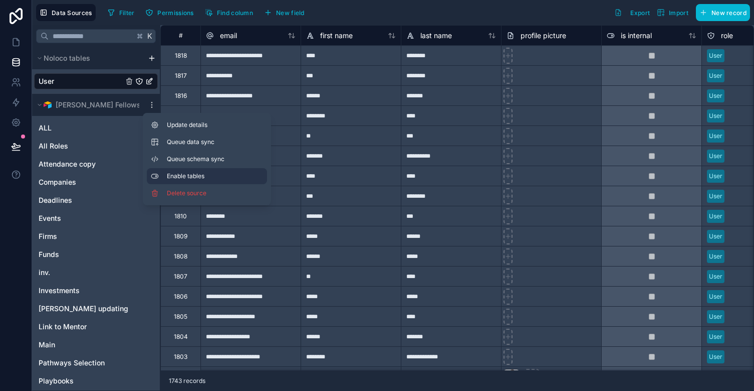
click at [192, 177] on span "Enable tables" at bounding box center [215, 176] width 96 height 8
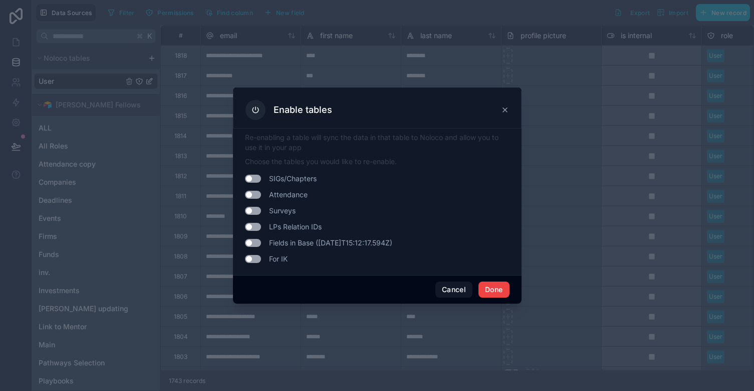
click at [501, 110] on div "Enable tables" at bounding box center [378, 110] width 264 height 20
click at [508, 108] on icon at bounding box center [505, 110] width 8 height 8
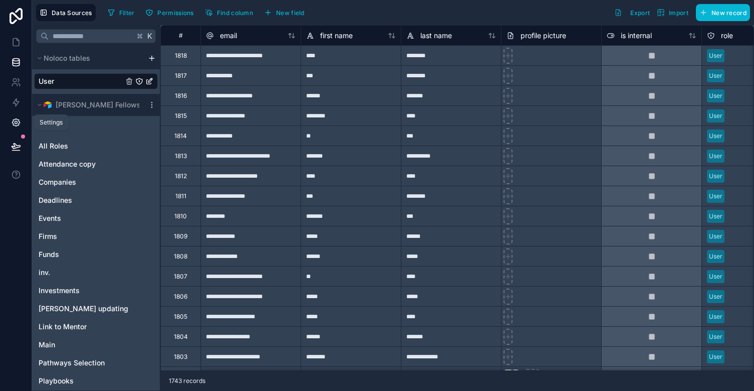
click at [17, 119] on icon at bounding box center [16, 123] width 8 height 8
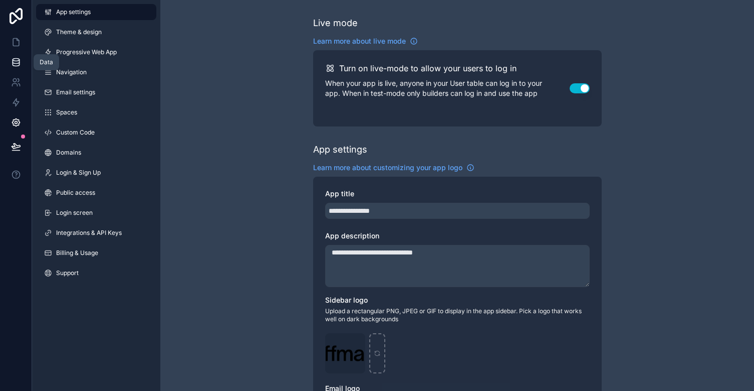
click at [15, 57] on icon at bounding box center [16, 62] width 10 height 10
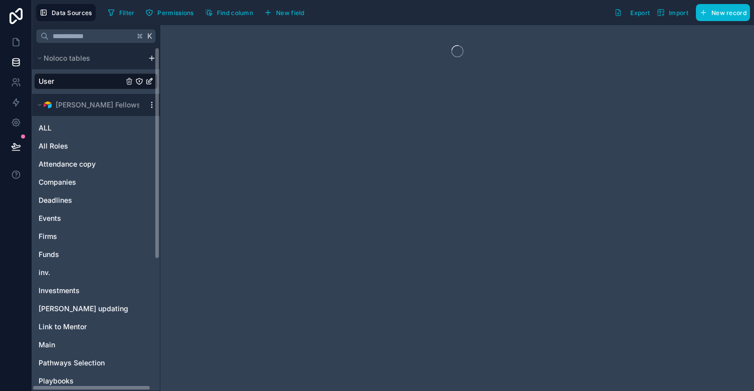
click at [151, 107] on icon "scrollable content" at bounding box center [151, 107] width 1 height 1
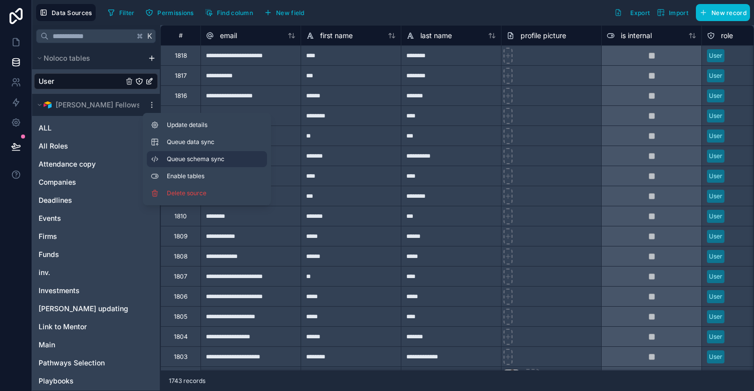
click at [195, 158] on span "Queue schema sync" at bounding box center [203, 159] width 72 height 8
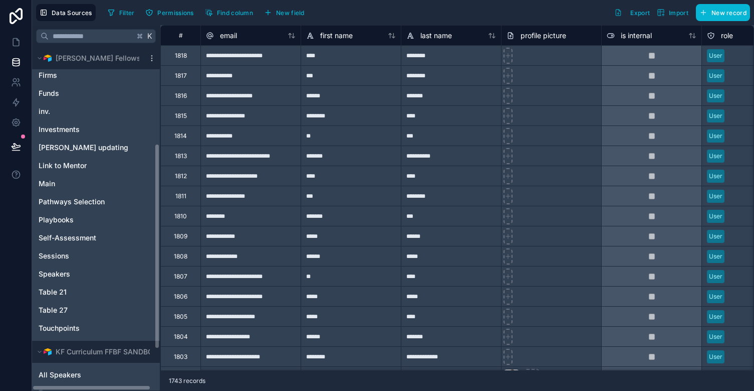
scroll to position [161, 0]
click at [64, 309] on span "Table 27" at bounding box center [53, 310] width 29 height 10
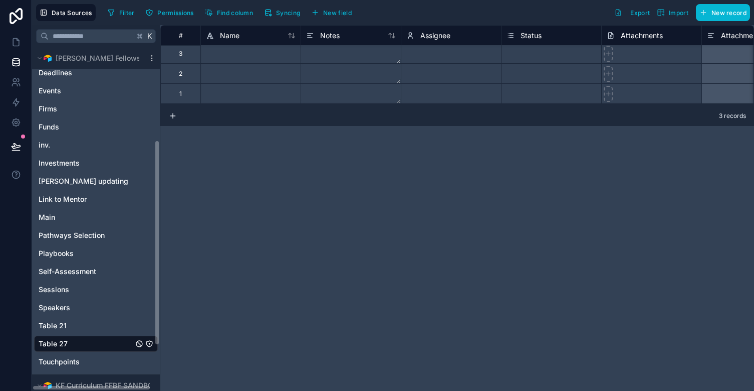
scroll to position [155, 0]
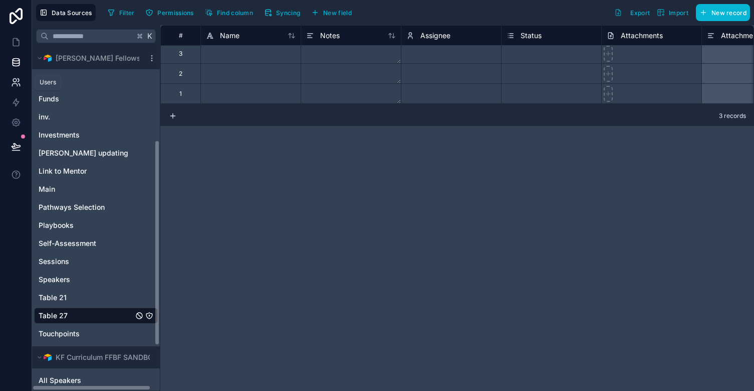
click at [15, 78] on icon at bounding box center [16, 82] width 10 height 10
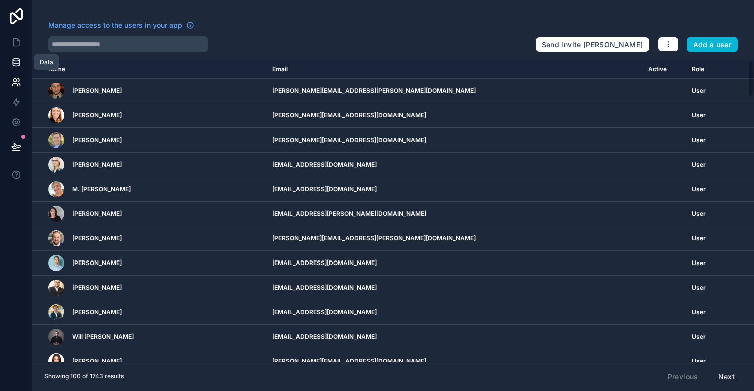
click at [18, 60] on icon at bounding box center [16, 62] width 10 height 10
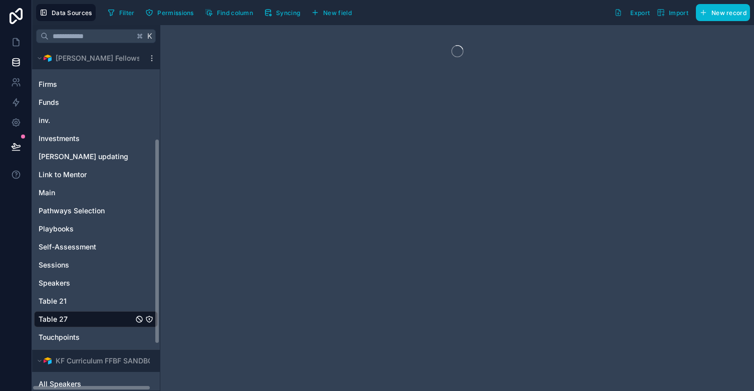
scroll to position [151, 0]
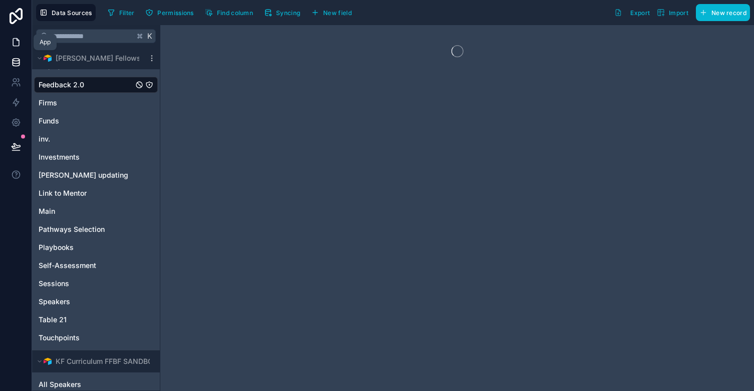
click at [18, 40] on icon at bounding box center [18, 40] width 2 height 2
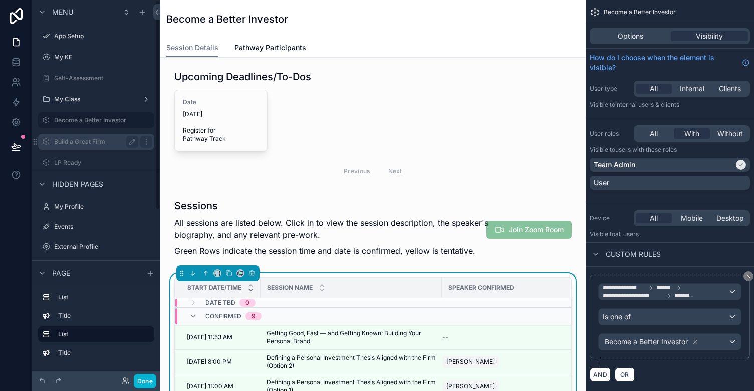
click at [76, 139] on label "Build a Great Firm" at bounding box center [94, 141] width 80 height 8
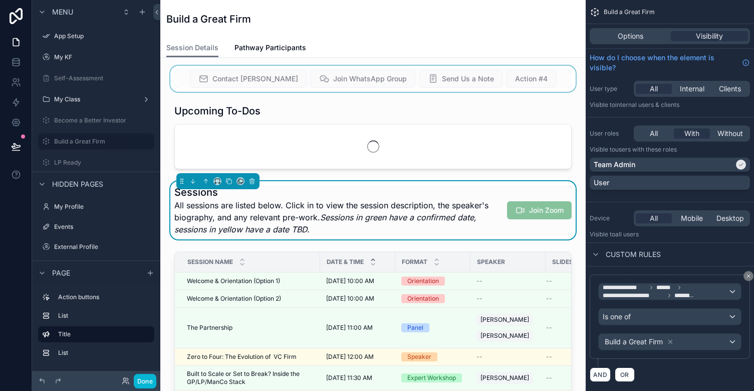
click at [479, 76] on div "scrollable content" at bounding box center [373, 79] width 410 height 26
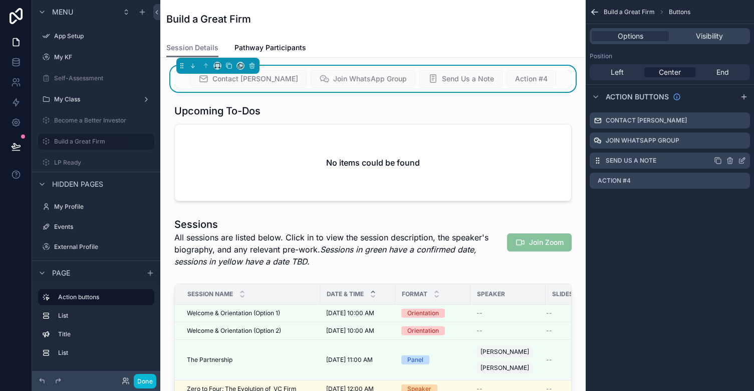
click at [741, 161] on icon "scrollable content" at bounding box center [743, 159] width 4 height 4
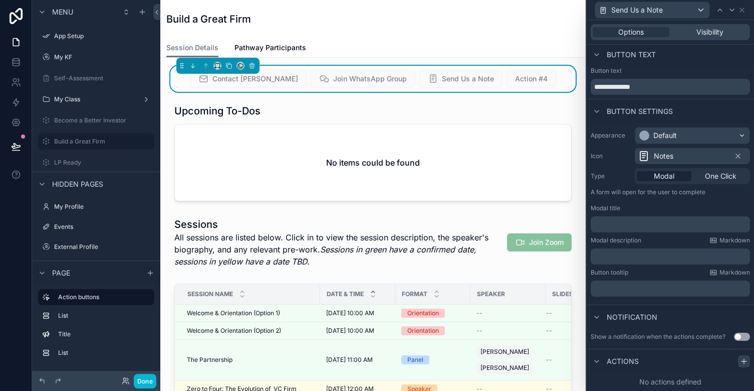
click at [743, 359] on icon at bounding box center [744, 361] width 8 height 8
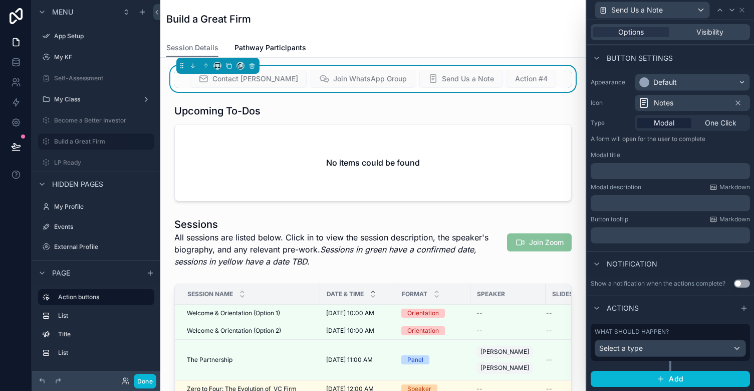
scroll to position [55, 0]
click at [631, 354] on div "Select a type" at bounding box center [671, 348] width 150 height 16
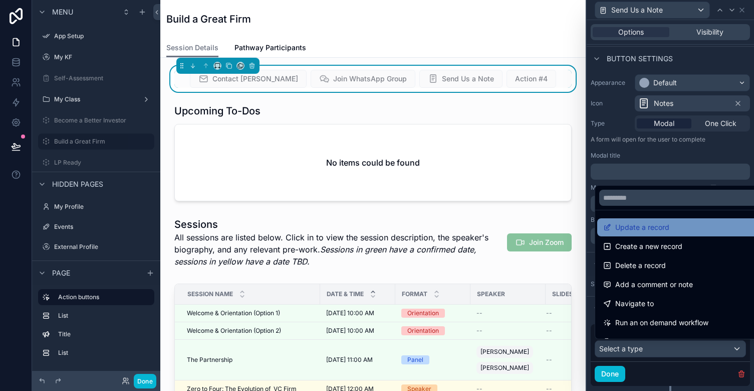
scroll to position [0, 0]
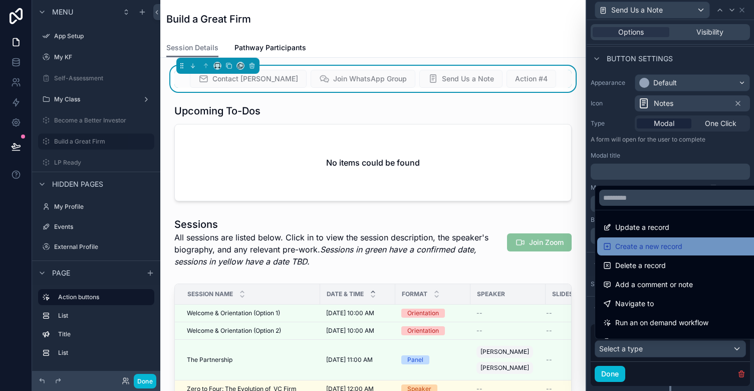
click at [662, 245] on span "Create a new record" at bounding box center [649, 246] width 67 height 12
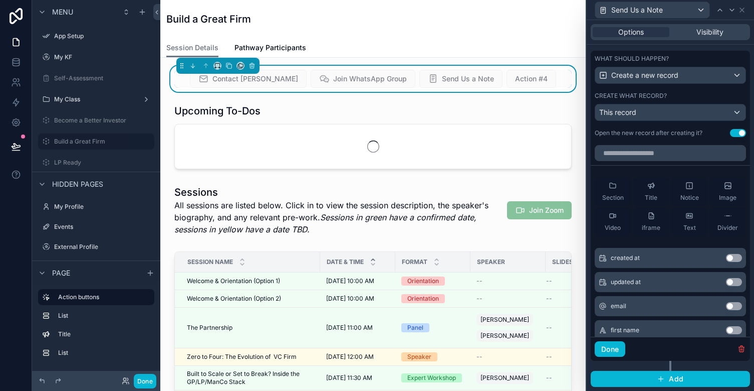
scroll to position [327, 0]
click at [659, 113] on div "This record" at bounding box center [671, 113] width 150 height 16
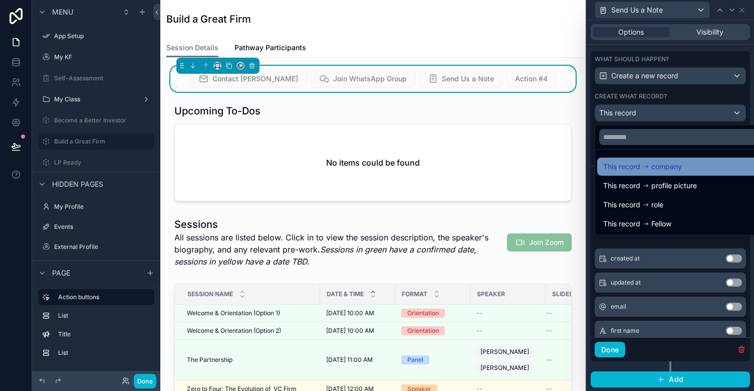
scroll to position [0, 0]
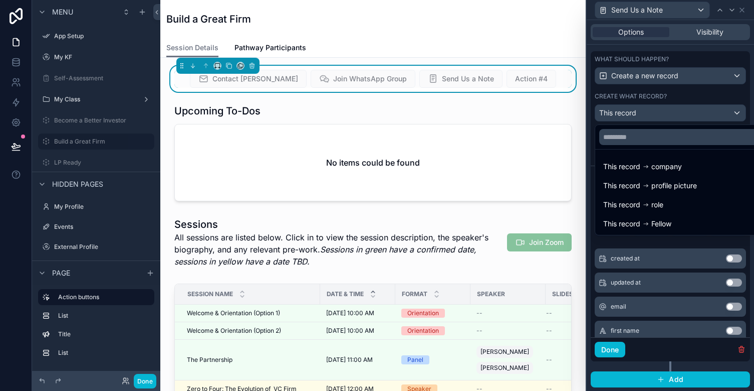
click at [665, 94] on div at bounding box center [670, 195] width 167 height 391
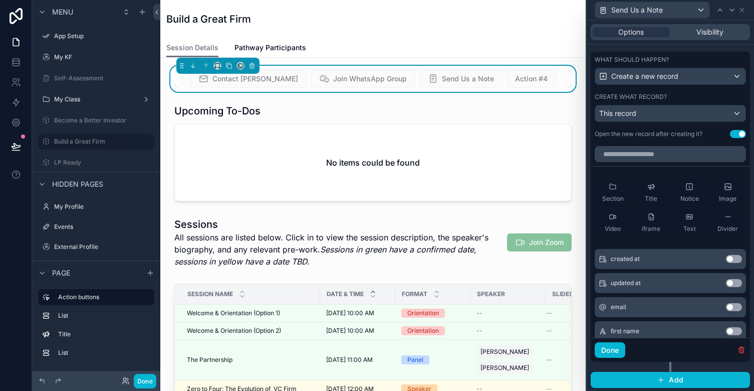
click at [672, 108] on div "This record" at bounding box center [671, 113] width 150 height 16
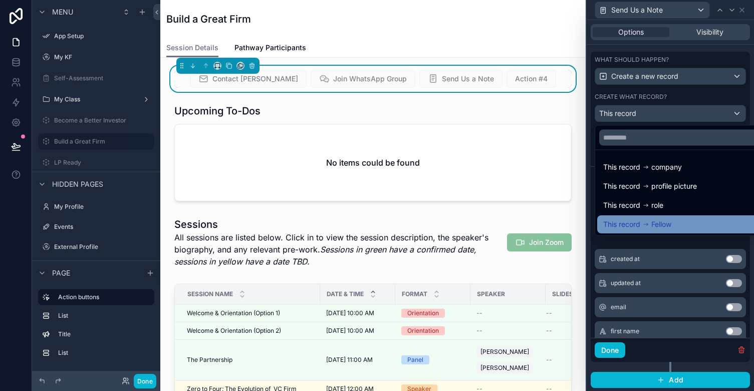
click at [696, 220] on div "This record Fellow" at bounding box center [682, 224] width 157 height 12
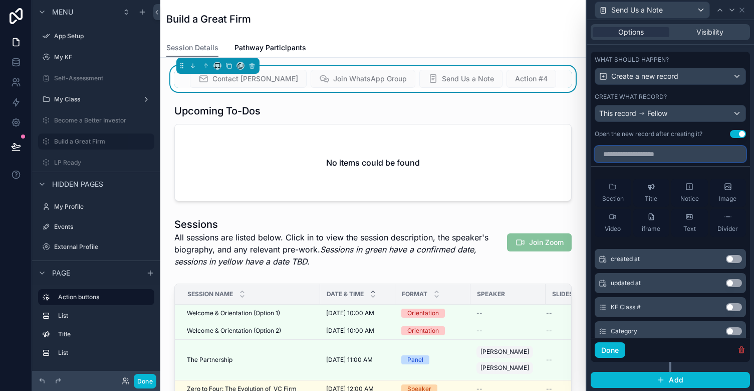
click at [680, 153] on input "text" at bounding box center [670, 154] width 151 height 16
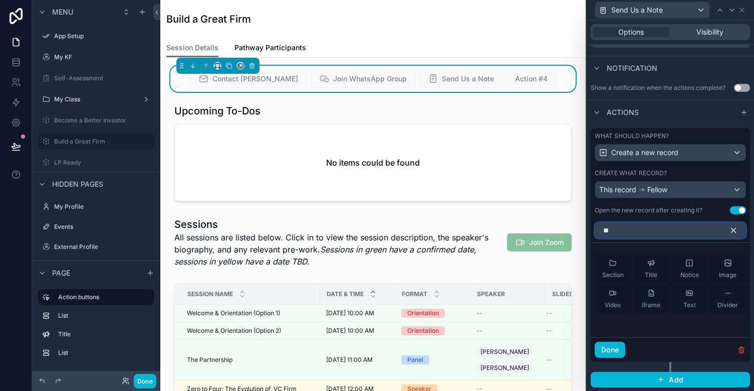
type input "*"
type input "**********"
click at [613, 340] on div "Done" at bounding box center [670, 349] width 159 height 25
click at [611, 353] on button "Done" at bounding box center [610, 349] width 31 height 16
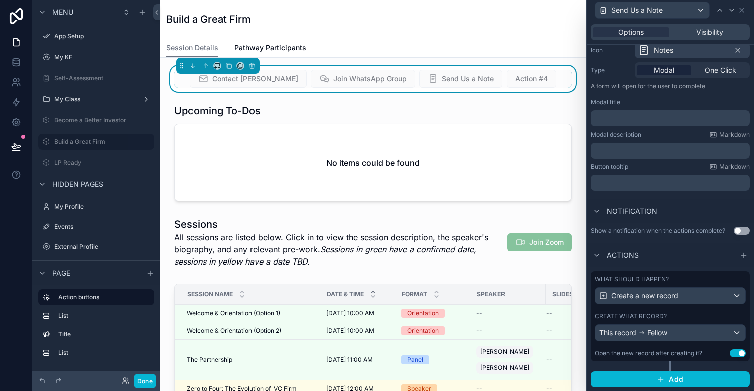
click at [689, 325] on div "This record Fellow" at bounding box center [671, 332] width 150 height 16
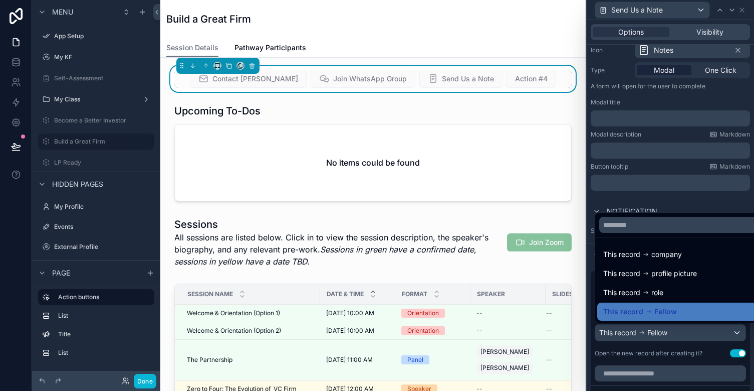
click at [739, 353] on div at bounding box center [670, 195] width 167 height 391
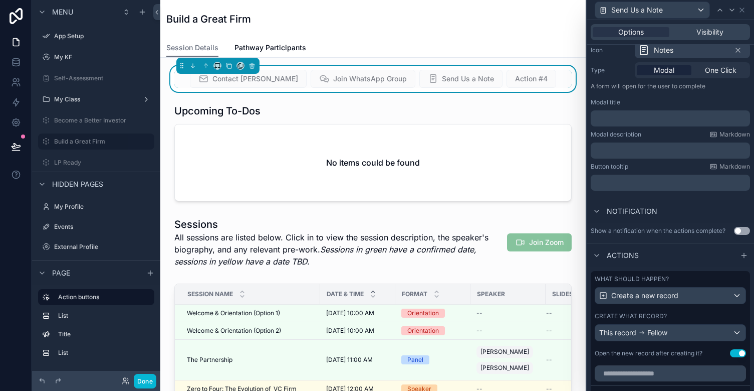
click at [723, 329] on div "This record Fellow" at bounding box center [671, 332] width 150 height 16
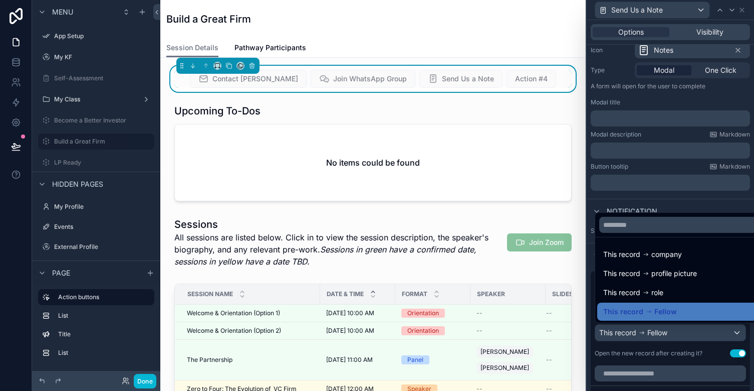
click at [661, 332] on div at bounding box center [670, 195] width 167 height 391
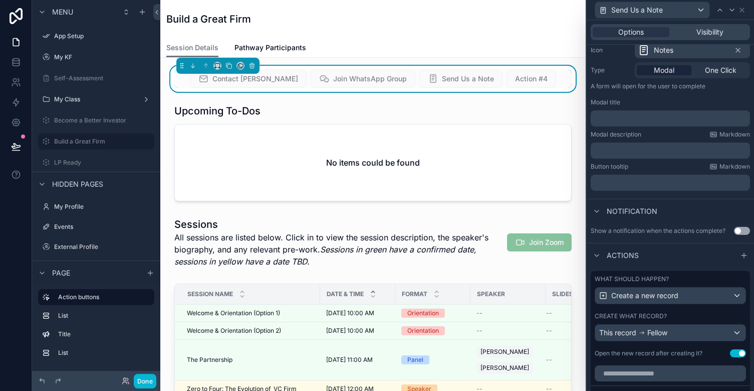
click at [654, 360] on div "What should happen? Create a new record Create what record? This record Fellow …" at bounding box center [670, 316] width 159 height 90
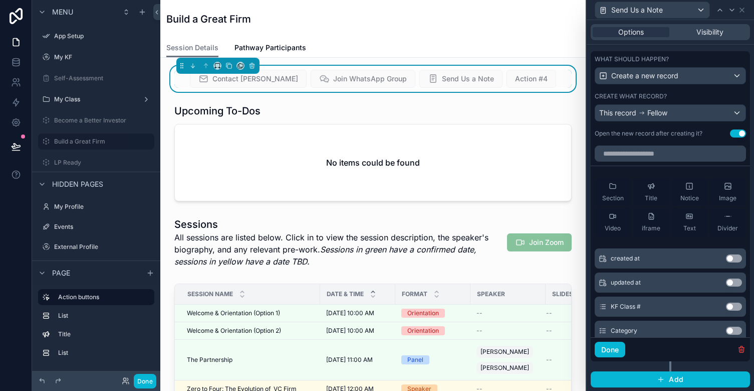
click at [667, 111] on span "Fellow" at bounding box center [658, 113] width 20 height 10
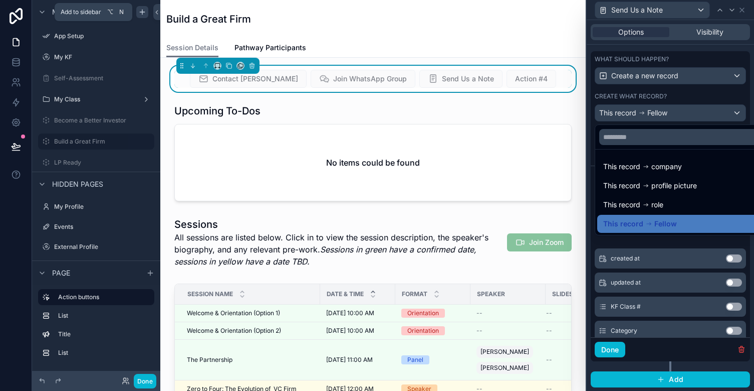
click at [140, 13] on icon "scrollable content" at bounding box center [142, 12] width 8 height 8
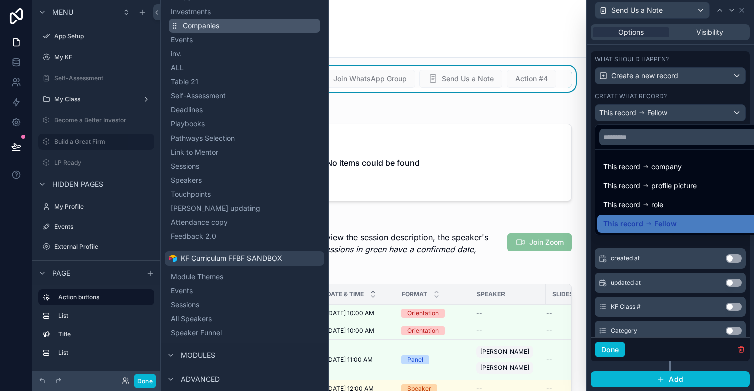
scroll to position [183, 0]
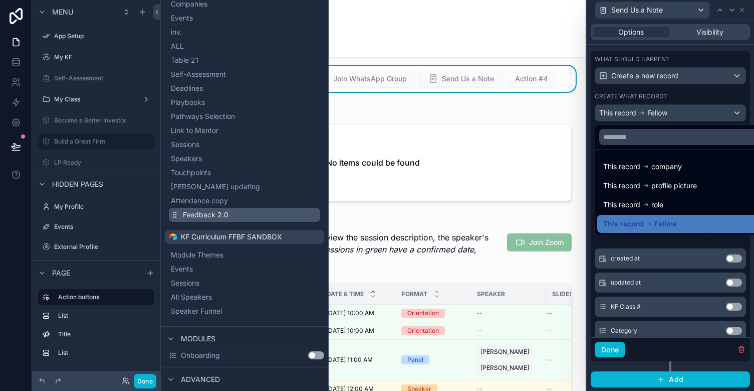
click at [209, 216] on span "Feedback 2.0" at bounding box center [206, 215] width 46 height 10
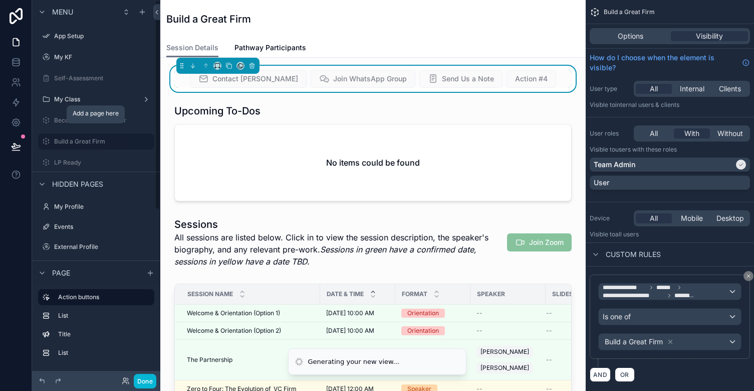
scroll to position [0, 0]
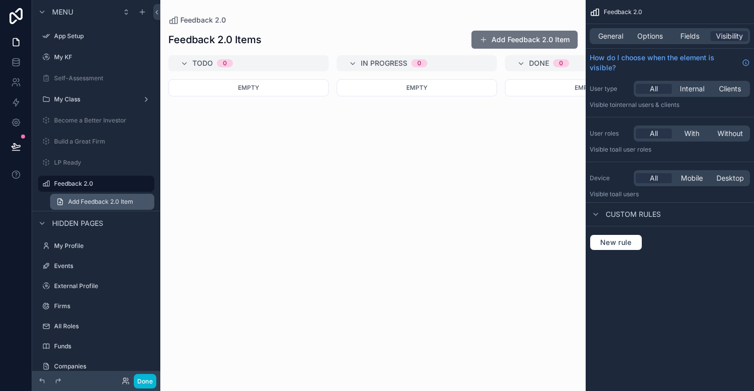
click at [81, 198] on span "Add Feedback 2.0 Item" at bounding box center [100, 202] width 65 height 8
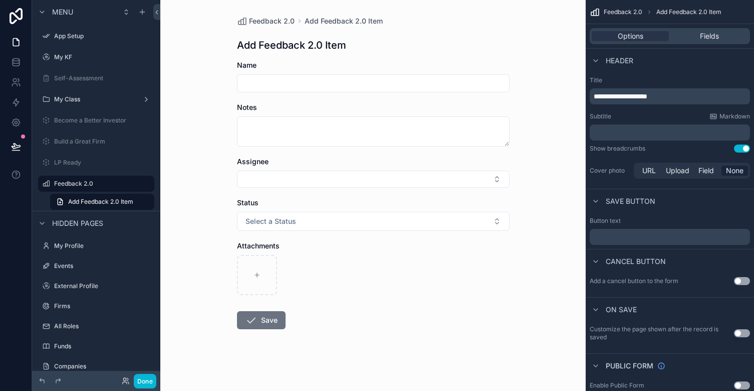
click at [319, 42] on h1 "Add Feedback 2.0 Item" at bounding box center [291, 45] width 109 height 14
drag, startPoint x: 675, startPoint y: 97, endPoint x: 547, endPoint y: 108, distance: 128.4
click at [547, 108] on div "**********" at bounding box center [457, 195] width 594 height 391
click at [125, 382] on icon at bounding box center [126, 380] width 8 height 8
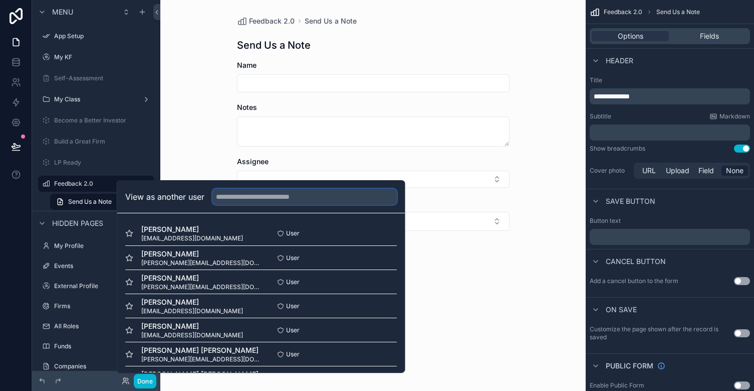
click at [275, 191] on input "text" at bounding box center [305, 196] width 184 height 16
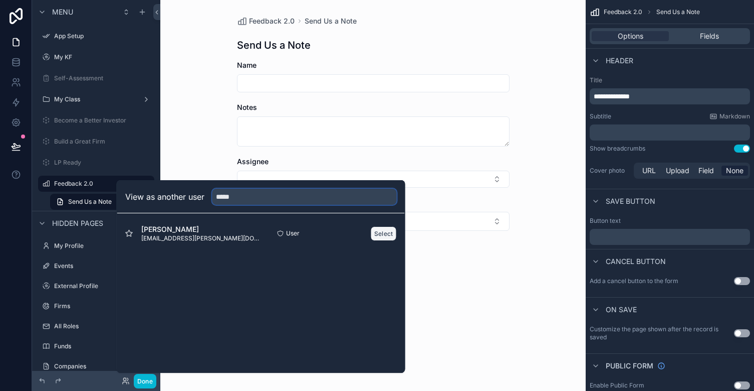
type input "*****"
click at [385, 233] on button "Select" at bounding box center [384, 233] width 26 height 15
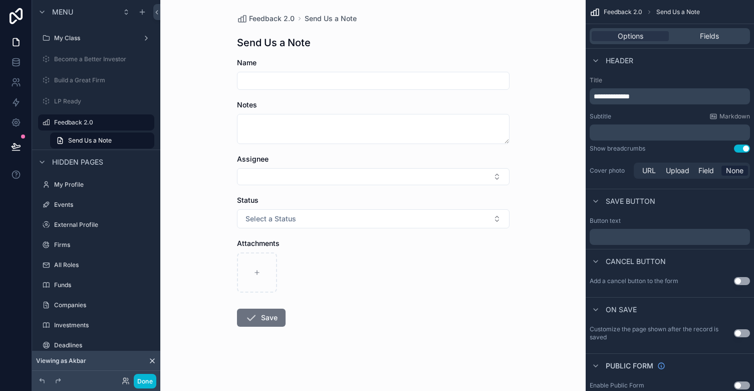
scroll to position [3, 0]
click at [521, 7] on div "Feedback 2.0 Send Us a Note Send Us a Note Name Notes Assignee Status Select a …" at bounding box center [373, 192] width 426 height 391
drag, startPoint x: 36, startPoint y: 121, endPoint x: 50, endPoint y: 125, distance: 14.6
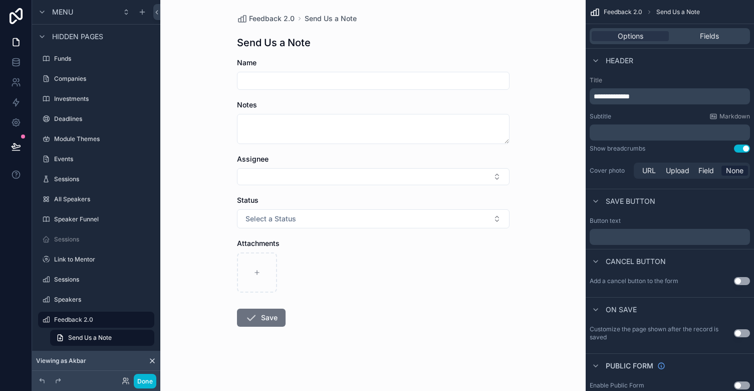
click at [246, 58] on label "Name" at bounding box center [247, 63] width 20 height 10
click at [268, 81] on input "scrollable content" at bounding box center [374, 81] width 272 height 14
click at [250, 63] on span "Name" at bounding box center [247, 62] width 20 height 9
click at [706, 35] on span "Fields" at bounding box center [709, 36] width 19 height 10
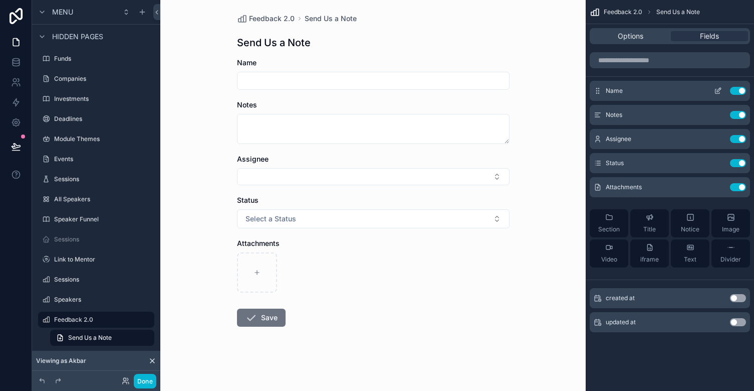
click at [719, 91] on icon "scrollable content" at bounding box center [719, 90] width 4 height 4
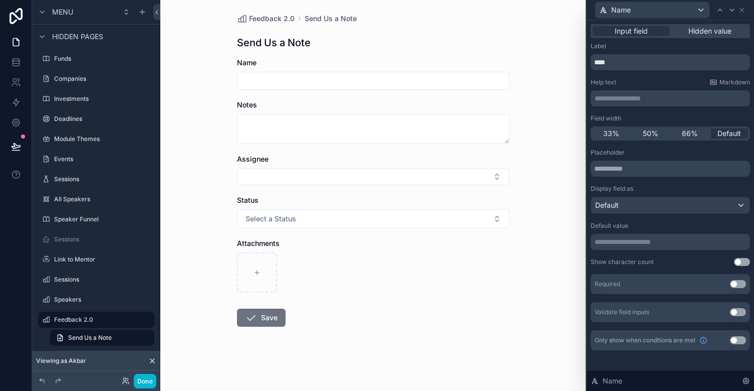
click at [667, 245] on p "**********" at bounding box center [671, 242] width 153 height 10
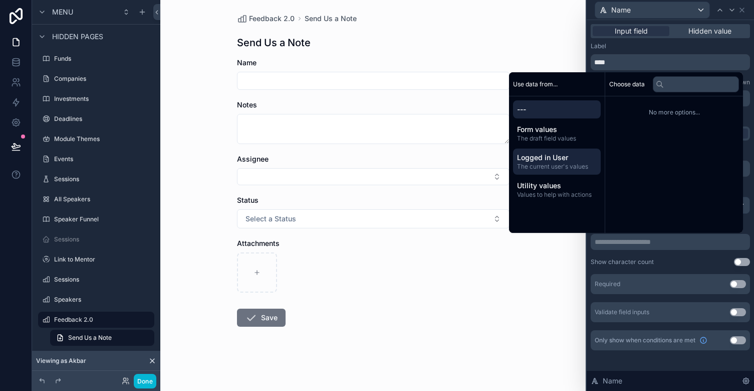
click at [552, 165] on span "The current user's values" at bounding box center [557, 166] width 80 height 8
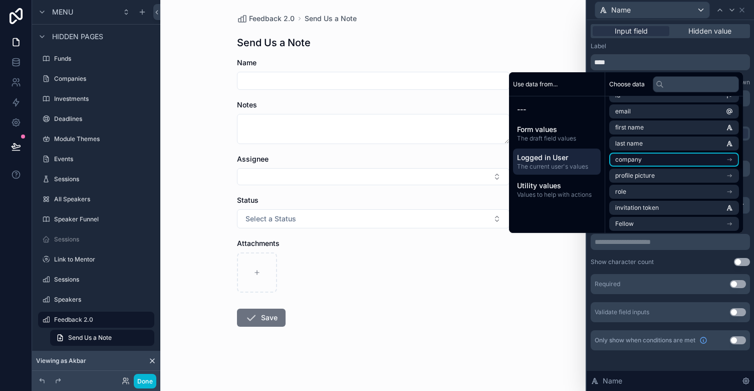
scroll to position [14, 0]
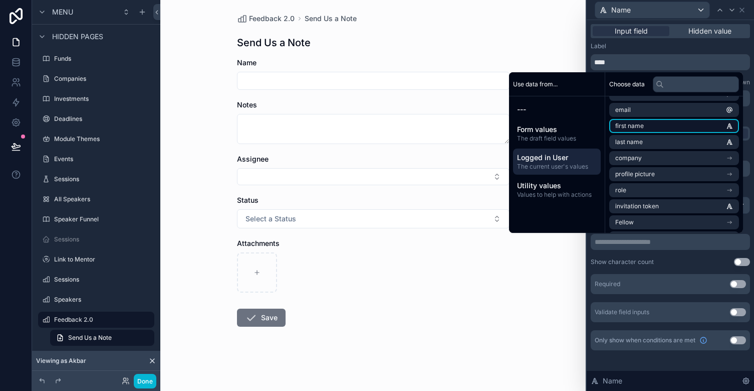
click at [649, 130] on li "first name" at bounding box center [675, 126] width 130 height 14
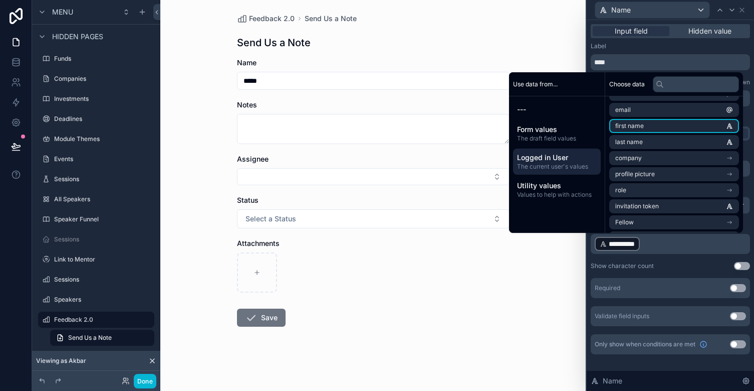
scroll to position [0, 0]
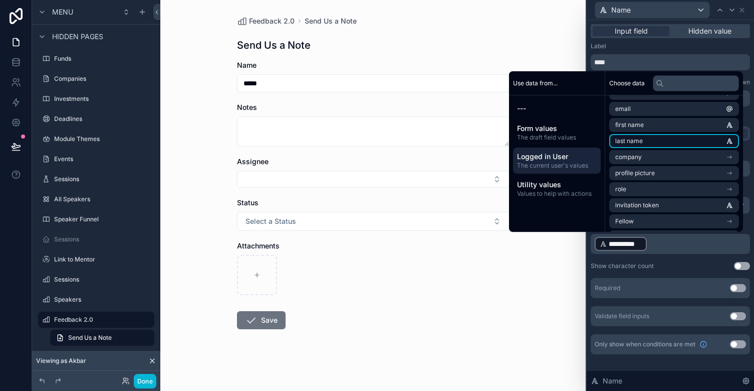
click at [655, 136] on li "last name" at bounding box center [675, 141] width 130 height 14
click at [701, 241] on p "**********" at bounding box center [671, 244] width 153 height 16
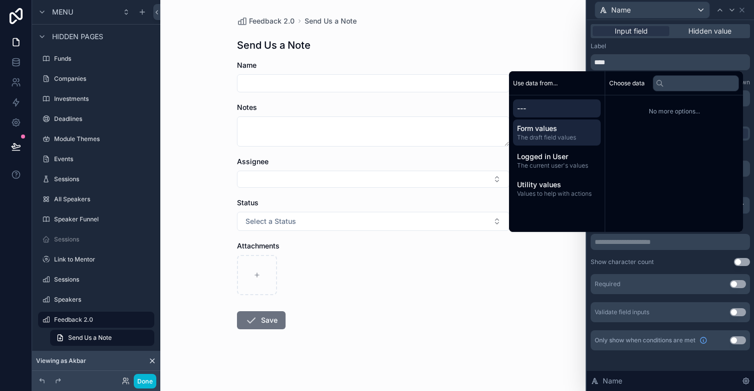
click at [549, 129] on span "Form values" at bounding box center [557, 128] width 80 height 10
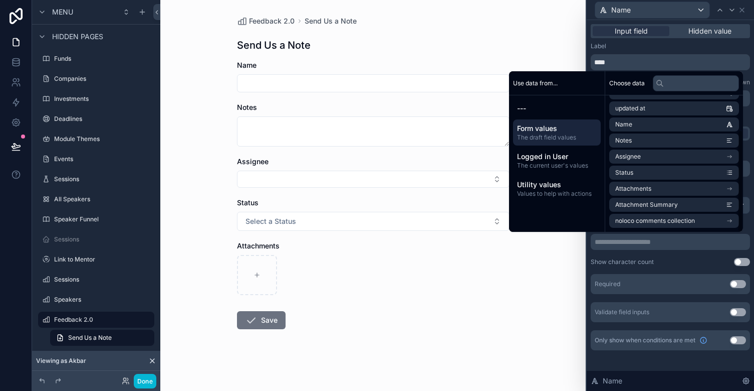
scroll to position [46, 0]
click at [540, 161] on div "Logged in User The current user's values" at bounding box center [557, 160] width 88 height 26
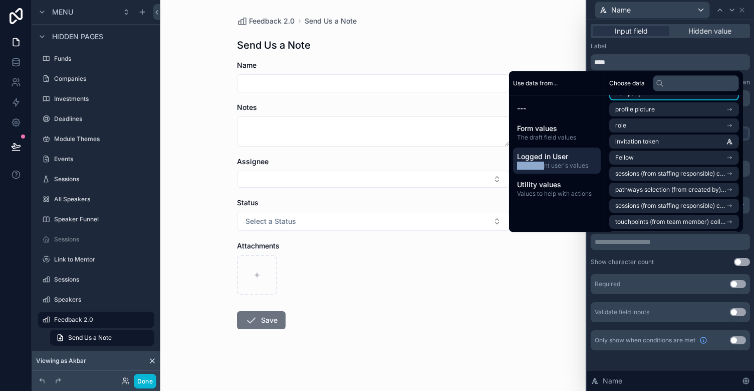
scroll to position [93, 0]
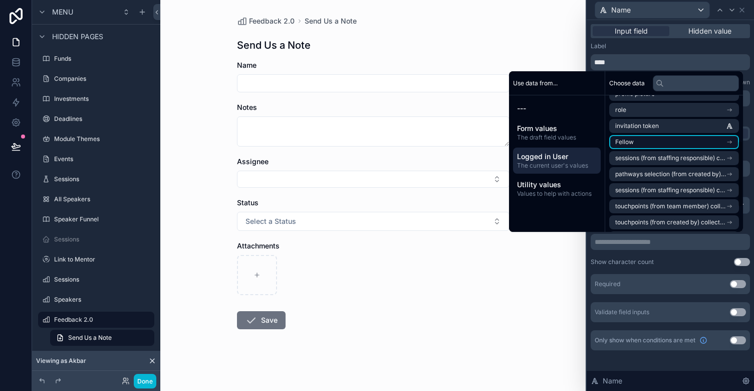
click at [647, 144] on li "Fellow" at bounding box center [675, 142] width 130 height 14
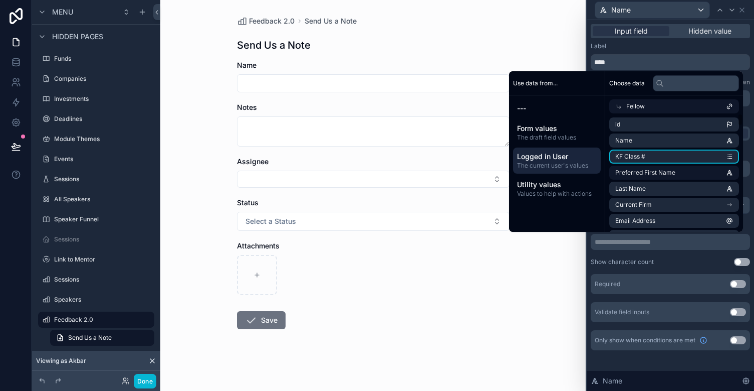
scroll to position [0, 0]
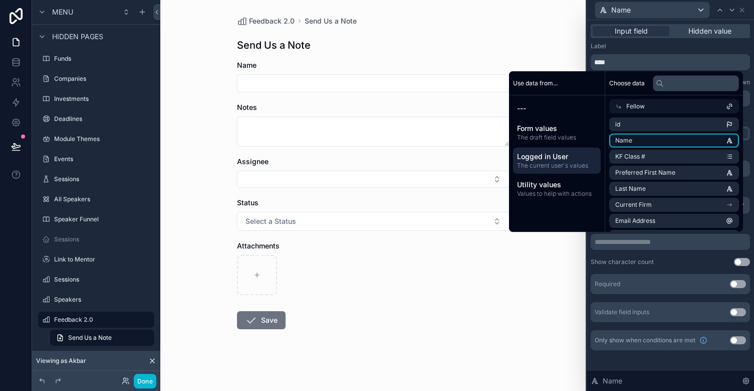
click at [670, 140] on li "Name" at bounding box center [675, 140] width 130 height 14
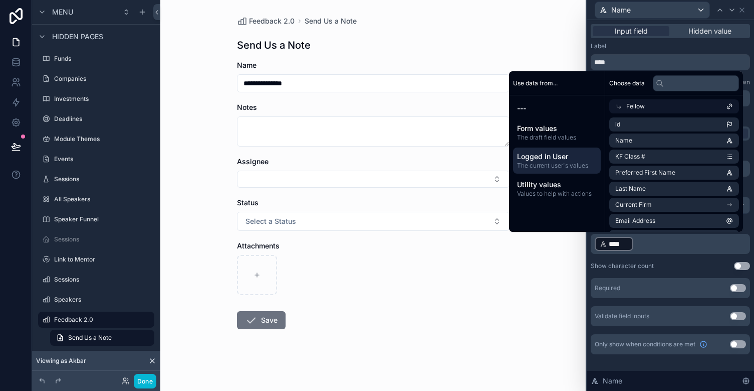
click at [681, 271] on div "Placeholder Display field as Default Default value ﻿ **** ﻿ ﻿ Show character co…" at bounding box center [670, 236] width 159 height 177
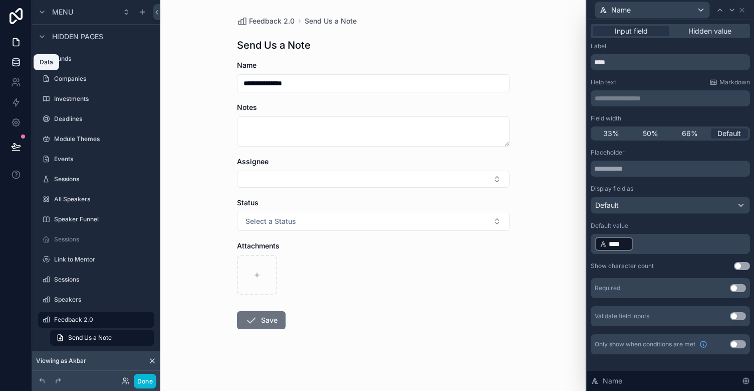
click at [19, 63] on icon at bounding box center [16, 62] width 7 height 4
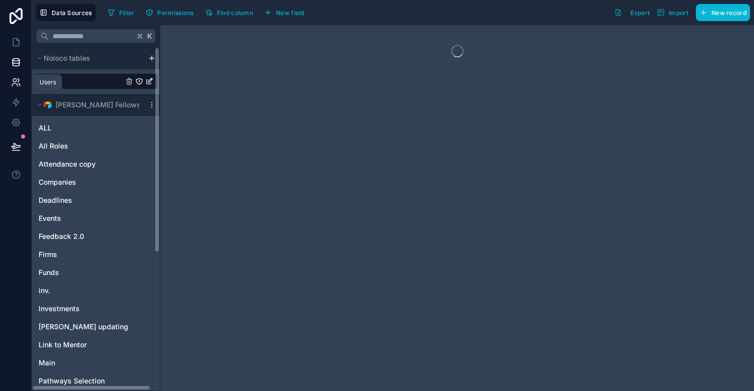
click at [17, 82] on icon at bounding box center [16, 82] width 10 height 10
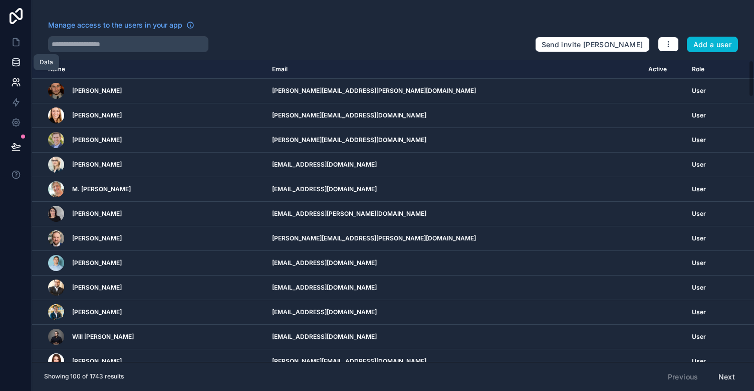
click at [16, 55] on link at bounding box center [16, 62] width 32 height 20
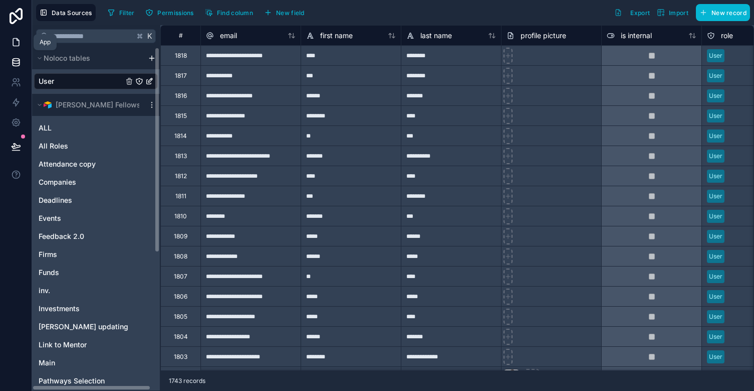
click at [15, 41] on icon at bounding box center [16, 42] width 10 height 10
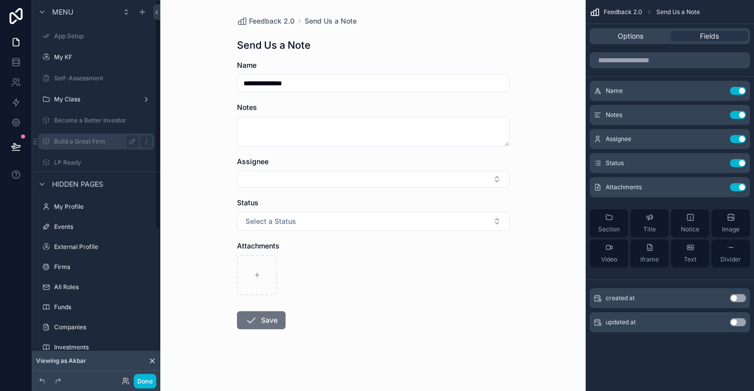
click at [77, 141] on label "Build a Great Firm" at bounding box center [94, 141] width 80 height 8
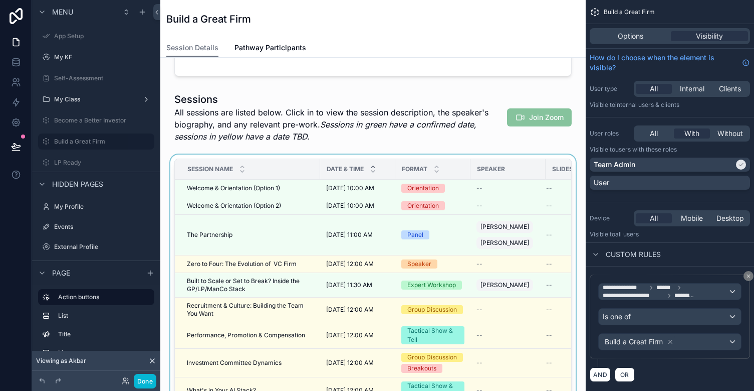
click at [246, 187] on div "scrollable content" at bounding box center [373, 307] width 410 height 306
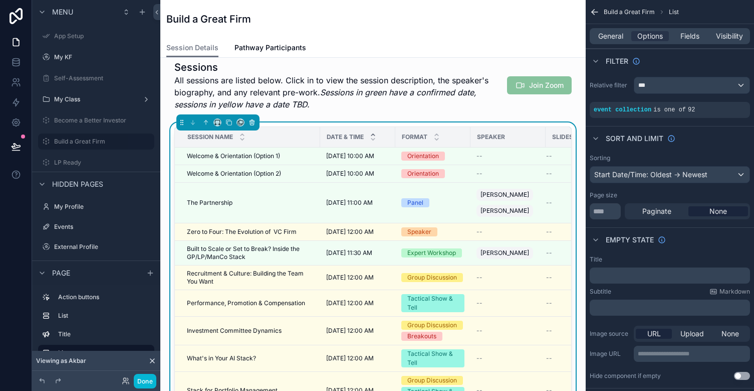
click at [247, 128] on button "scrollable content" at bounding box center [252, 122] width 11 height 11
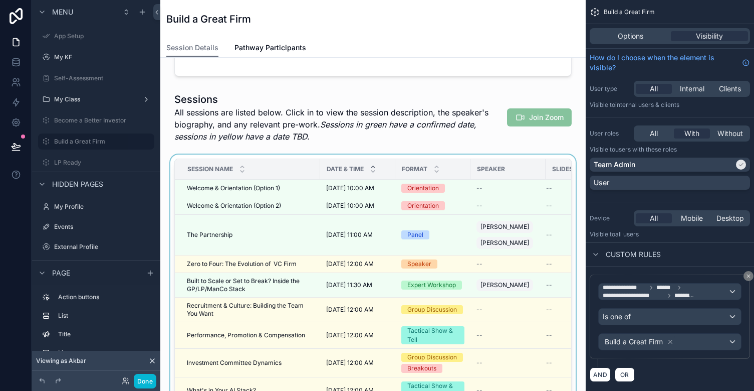
click at [316, 188] on div "scrollable content" at bounding box center [373, 307] width 410 height 306
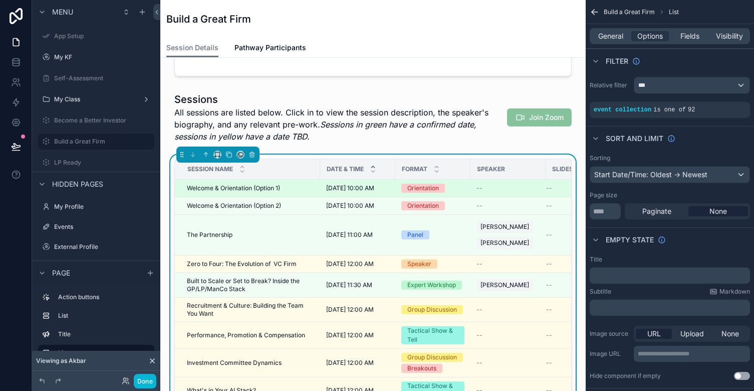
click at [302, 193] on td "Welcome & Orientation (Option 1) Welcome & Orientation (Option 1)" at bounding box center [247, 188] width 145 height 18
click at [248, 187] on span "Welcome & Orientation (Option 1)" at bounding box center [233, 188] width 93 height 8
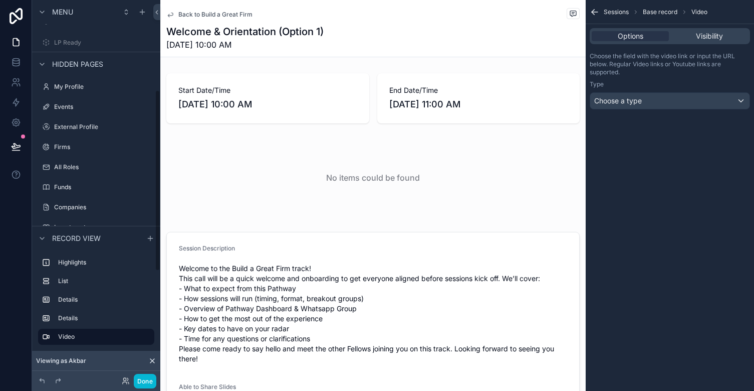
scroll to position [91, 0]
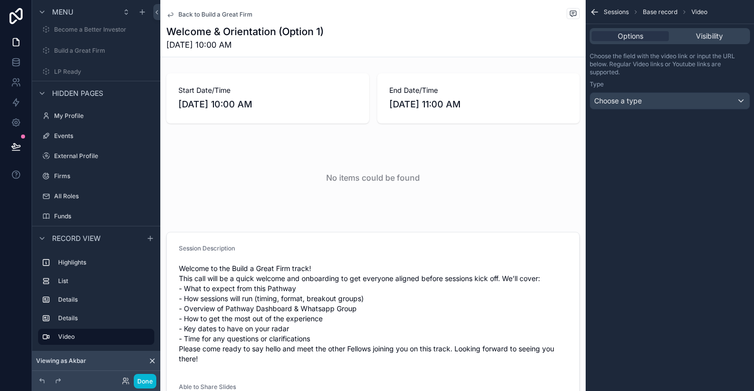
click at [169, 14] on icon "scrollable content" at bounding box center [170, 15] width 5 height 4
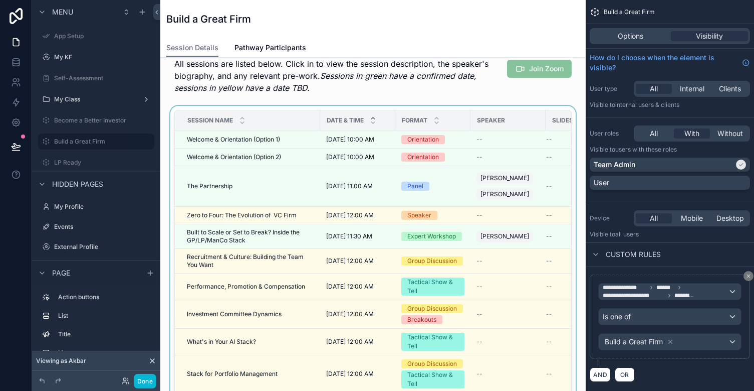
scroll to position [174, 0]
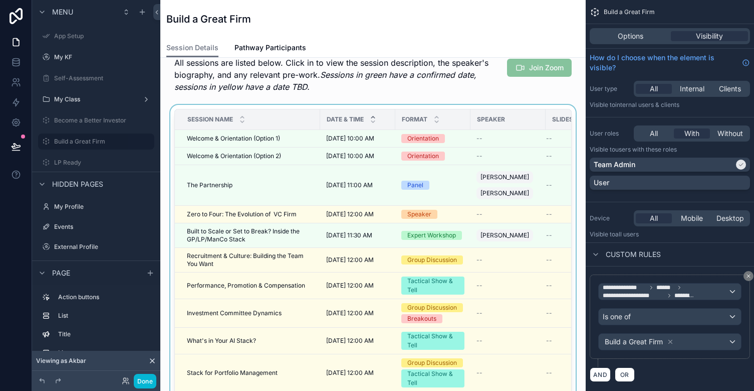
click at [286, 192] on div "scrollable content" at bounding box center [373, 258] width 410 height 306
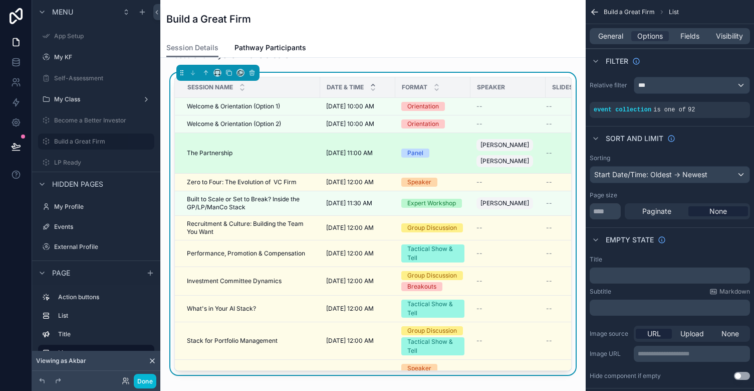
click at [259, 155] on div "The Partnership The Partnership" at bounding box center [250, 153] width 127 height 8
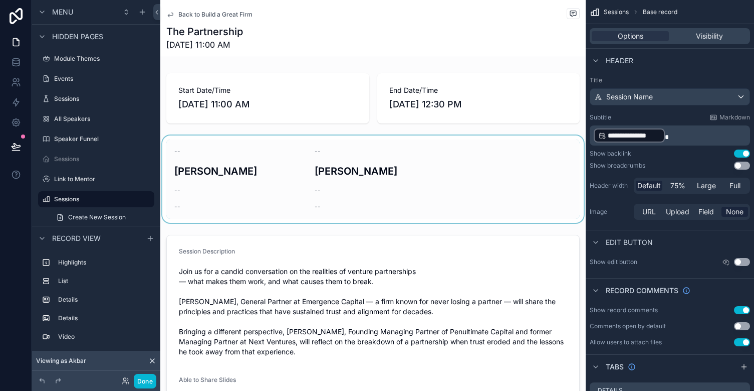
click at [340, 207] on div "scrollable content" at bounding box center [373, 178] width 426 height 87
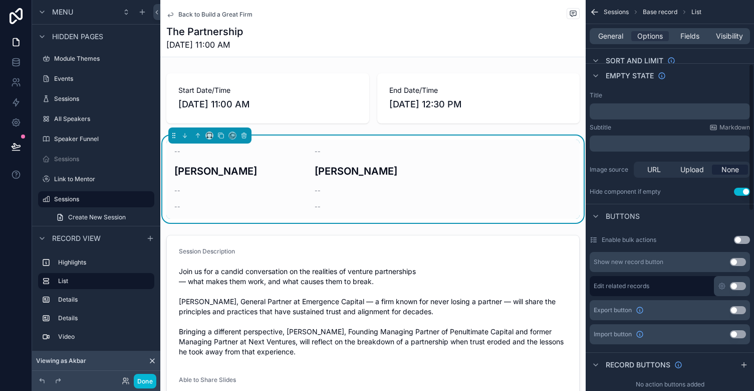
scroll to position [170, 0]
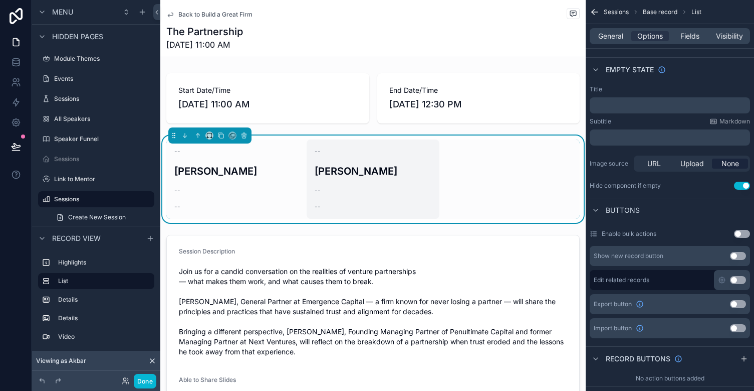
click at [394, 188] on div "--" at bounding box center [373, 190] width 116 height 8
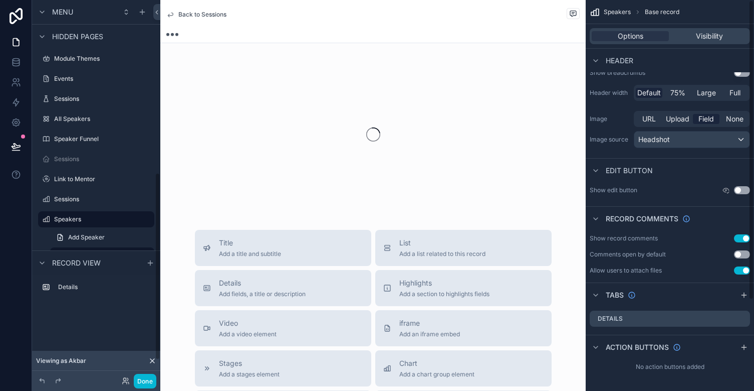
scroll to position [348, 0]
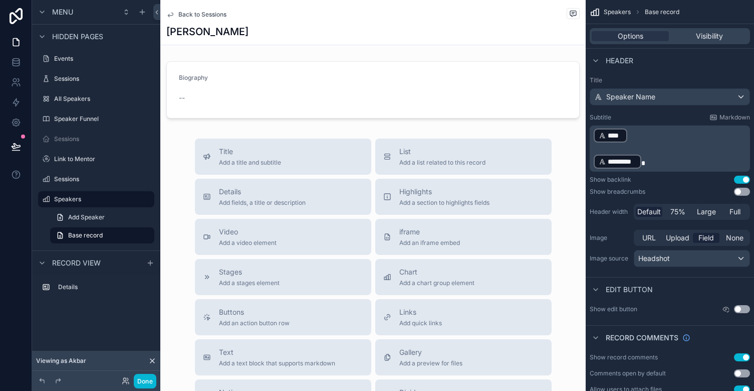
click at [174, 13] on icon "scrollable content" at bounding box center [170, 15] width 8 height 8
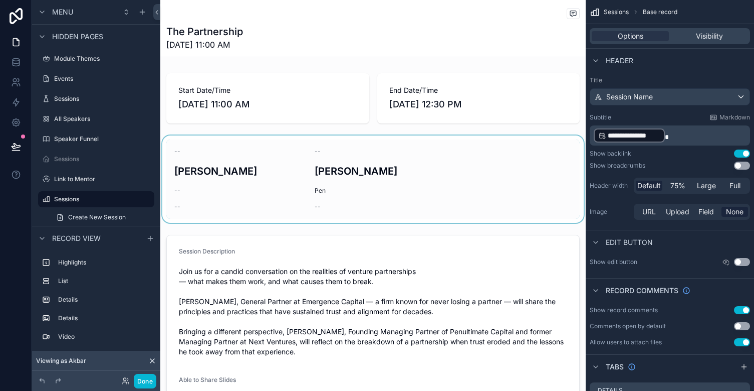
click at [246, 174] on div "scrollable content" at bounding box center [373, 178] width 426 height 87
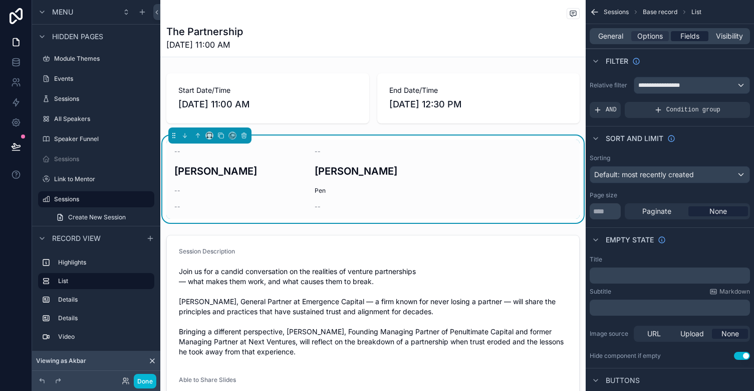
click at [694, 36] on span "Fields" at bounding box center [690, 36] width 19 height 10
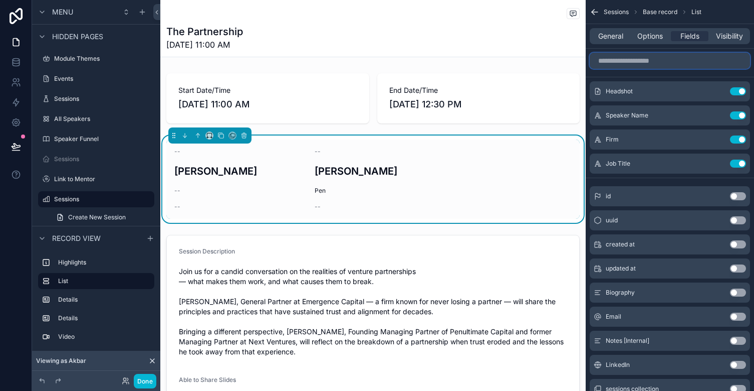
click at [669, 58] on input "scrollable content" at bounding box center [670, 61] width 160 height 16
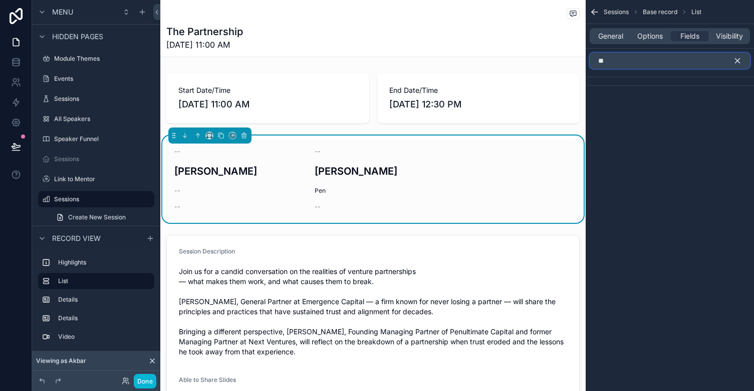
type input "*"
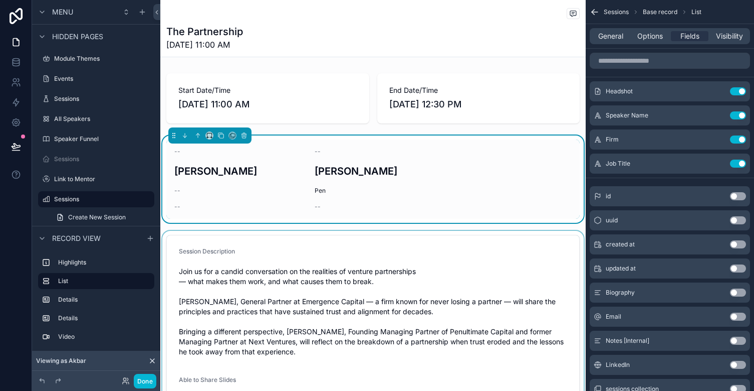
click at [577, 244] on div "scrollable content" at bounding box center [373, 327] width 426 height 192
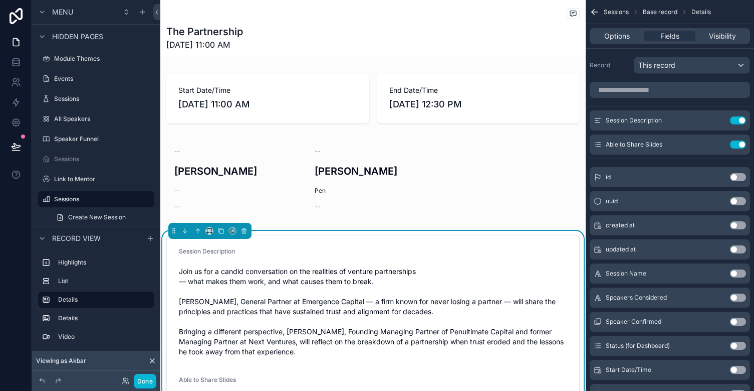
click at [330, 226] on div "Start Date/Time 9/10/2025 11:00 AM End Date/Time 9/10/2025 12:30 PM -- Kevin Sp…" at bounding box center [373, 364] width 426 height 591
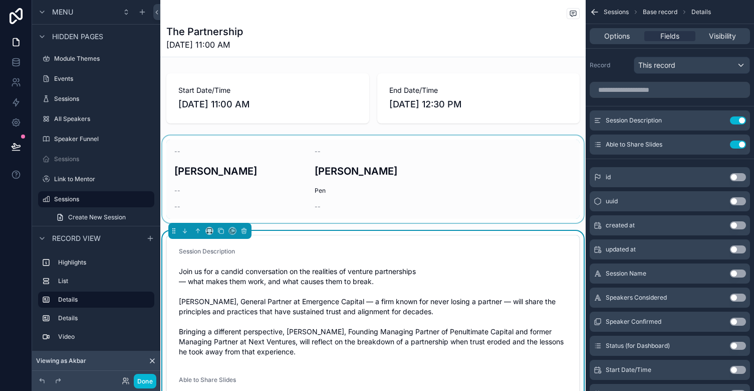
click at [339, 194] on div "scrollable content" at bounding box center [373, 178] width 426 height 87
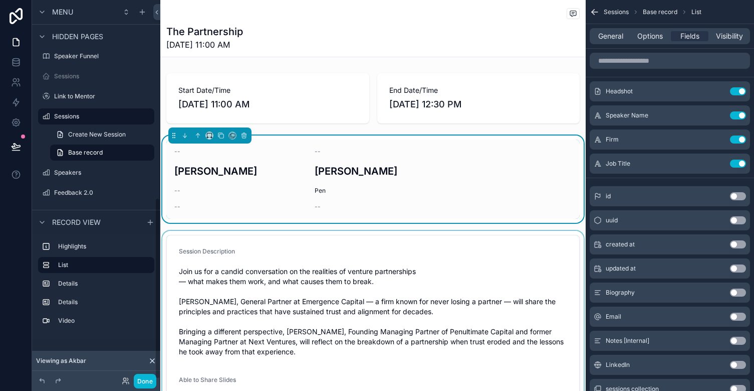
scroll to position [411, 0]
click at [599, 11] on icon "scrollable content" at bounding box center [595, 12] width 10 height 10
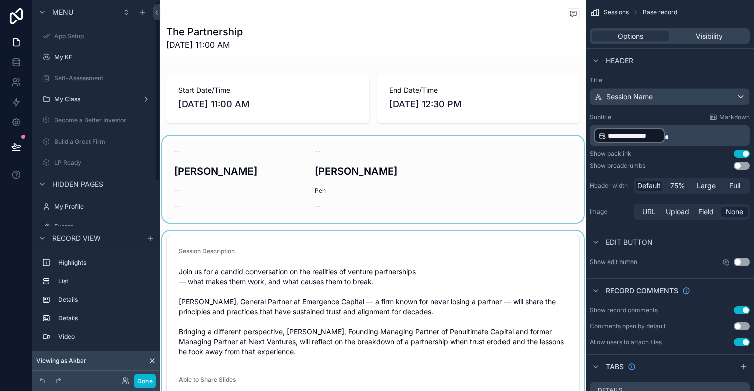
scroll to position [0, 0]
click at [85, 147] on div "Build a Great Firm" at bounding box center [96, 141] width 84 height 12
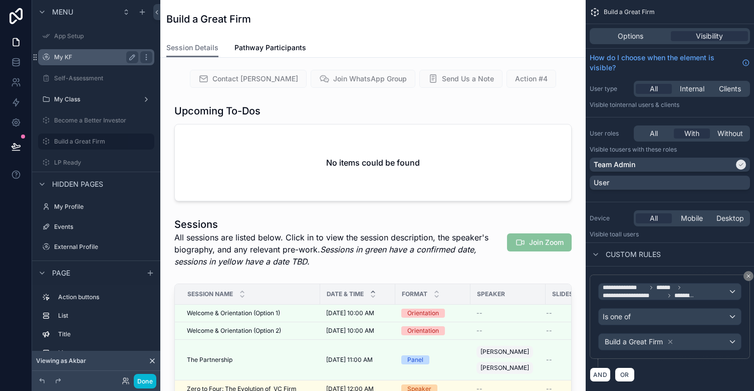
click at [80, 52] on div "My KF" at bounding box center [96, 57] width 84 height 12
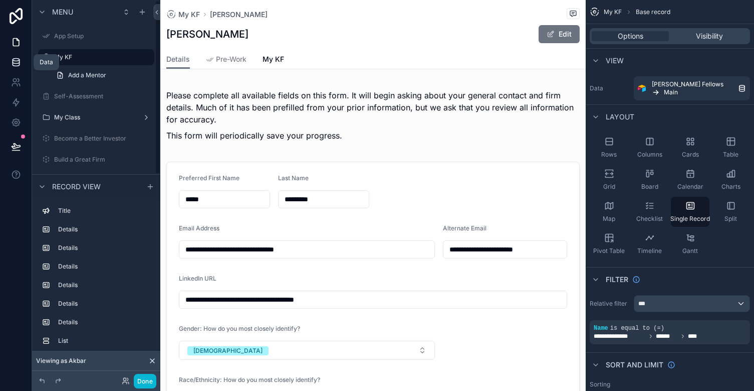
click at [20, 58] on icon at bounding box center [16, 62] width 10 height 10
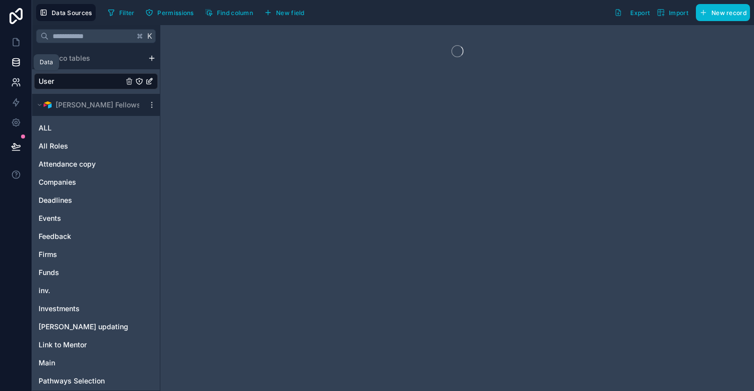
click at [14, 76] on link at bounding box center [16, 82] width 32 height 20
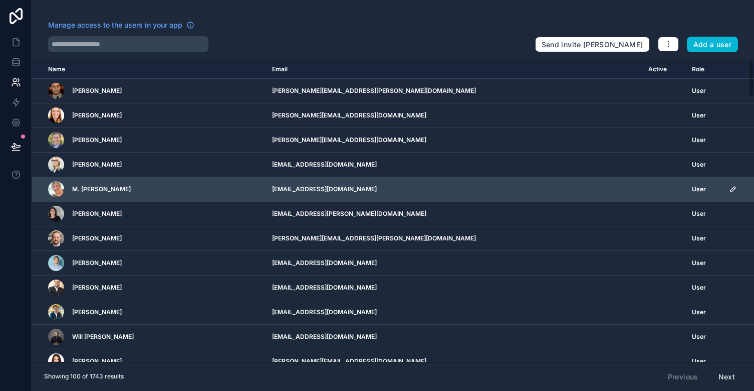
click at [729, 189] on icon "scrollable content" at bounding box center [733, 189] width 8 height 8
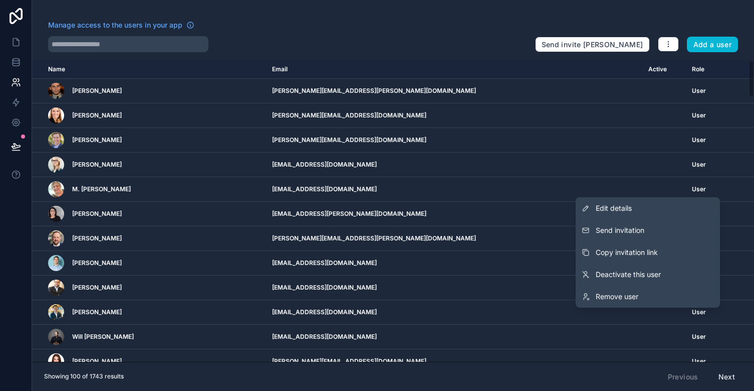
click at [456, 46] on div at bounding box center [287, 44] width 479 height 16
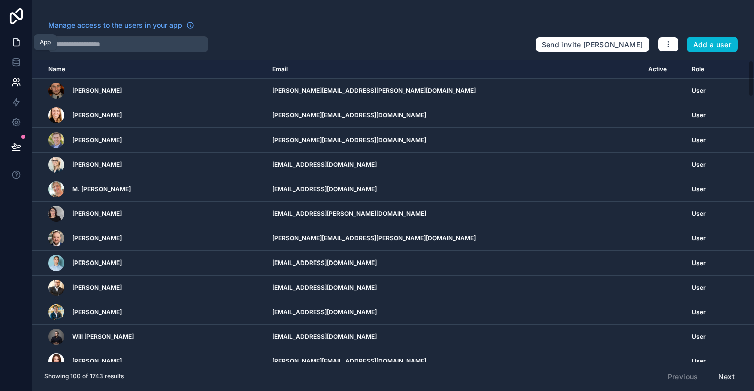
click at [18, 42] on icon at bounding box center [16, 42] width 10 height 10
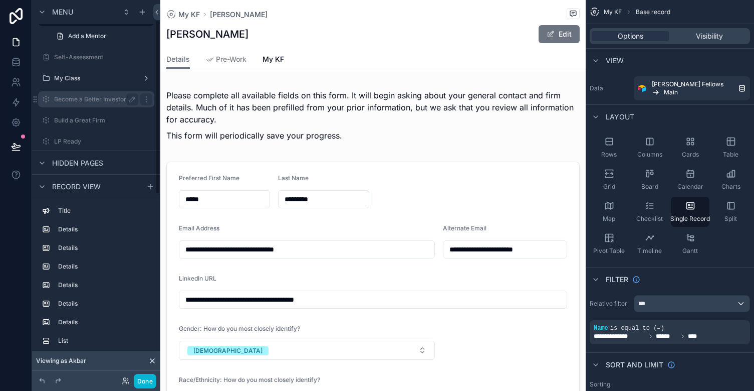
scroll to position [53, 0]
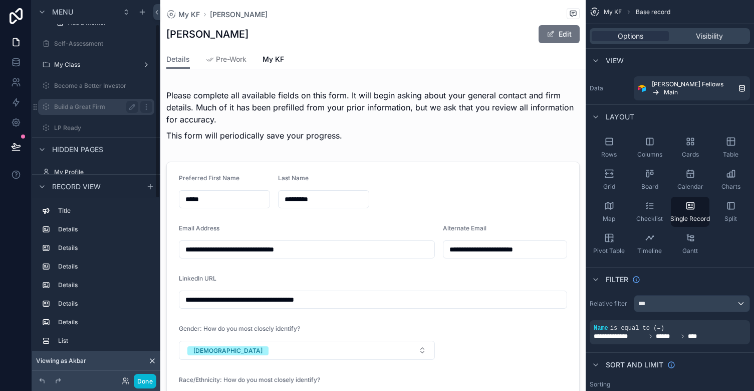
click at [83, 109] on label "Build a Great Firm" at bounding box center [94, 107] width 80 height 8
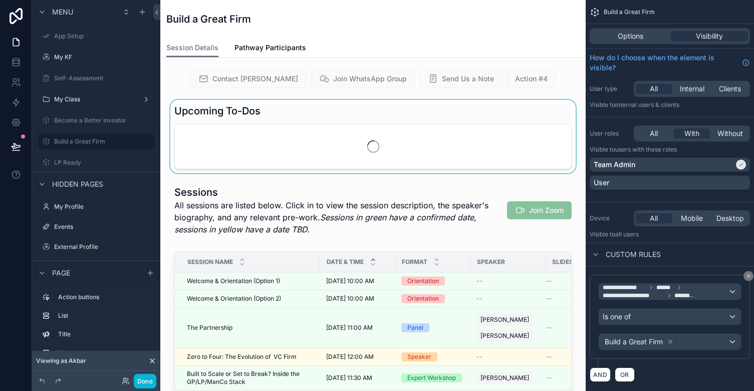
scroll to position [142, 0]
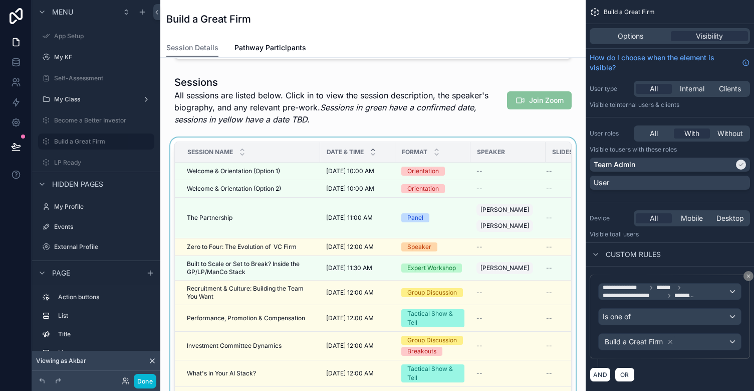
click at [289, 166] on div "scrollable content" at bounding box center [373, 290] width 410 height 306
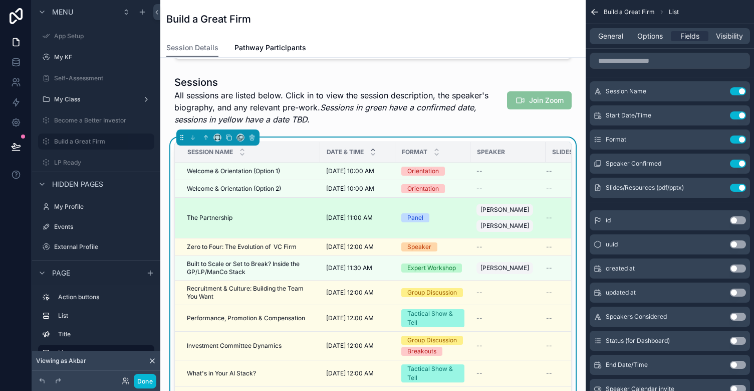
click at [290, 211] on td "The Partnership The Partnership" at bounding box center [247, 218] width 145 height 41
click at [283, 217] on div "The Partnership The Partnership" at bounding box center [250, 218] width 127 height 8
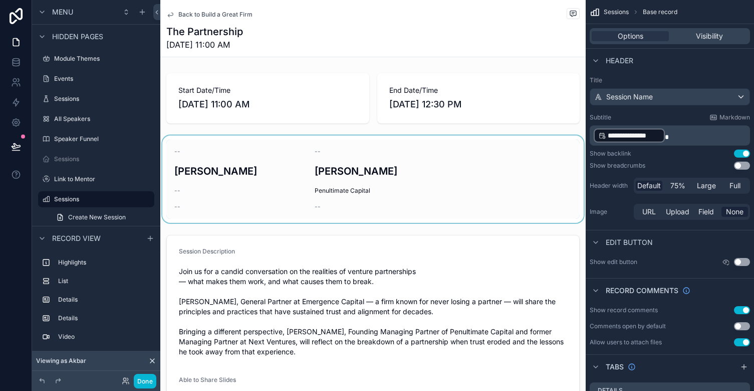
click at [345, 191] on div "scrollable content" at bounding box center [373, 178] width 426 height 87
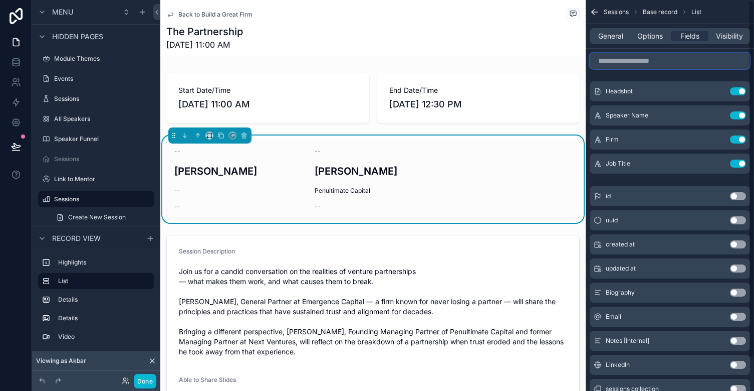
click at [627, 60] on input "scrollable content" at bounding box center [670, 61] width 160 height 16
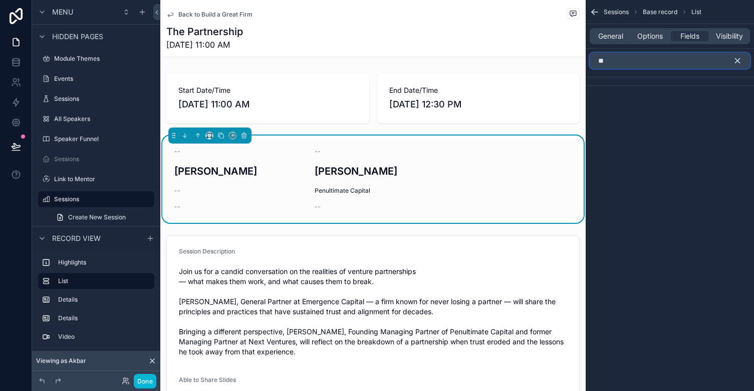
type input "*"
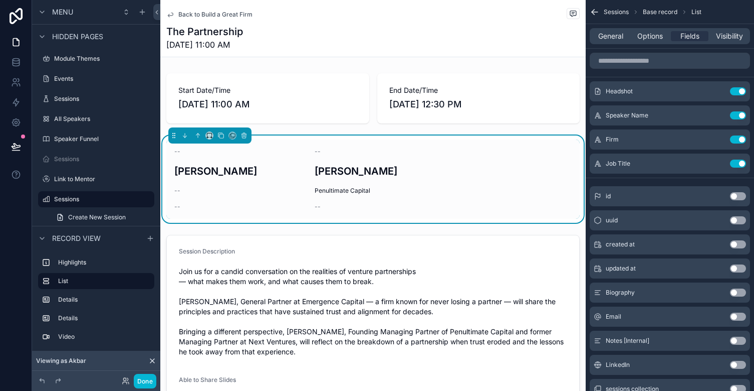
click at [549, 15] on div "Back to Build a Great Firm" at bounding box center [373, 14] width 414 height 13
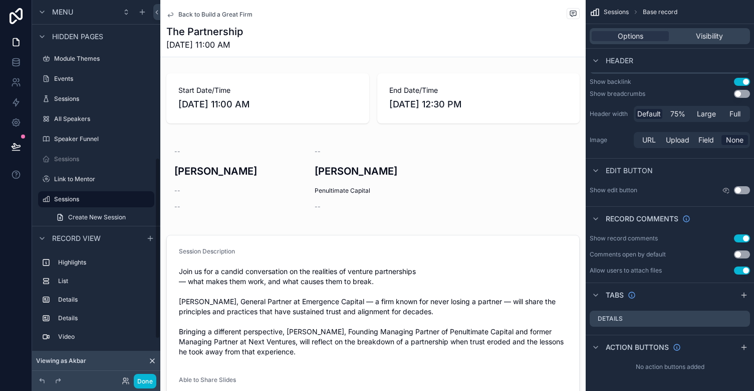
click at [185, 15] on span "Back to Build a Great Firm" at bounding box center [215, 15] width 74 height 8
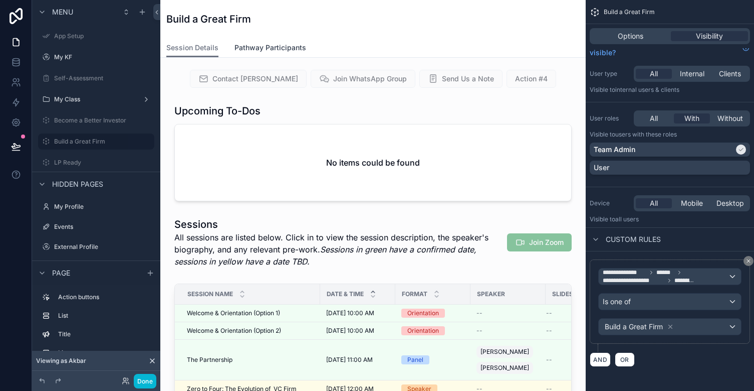
click at [256, 47] on span "Pathway Participants" at bounding box center [271, 48] width 72 height 10
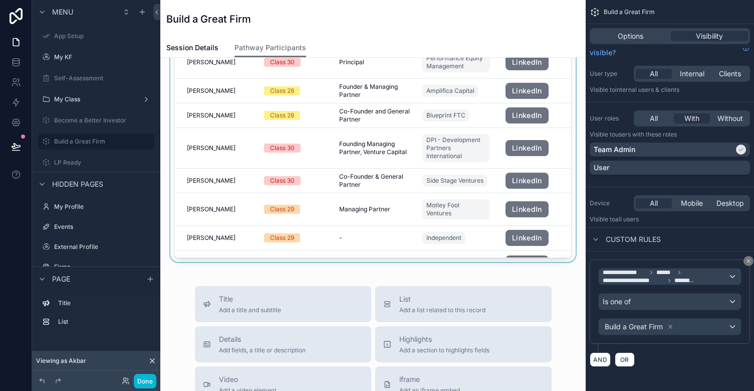
scroll to position [197, 0]
click at [235, 225] on div "scrollable content" at bounding box center [373, 92] width 410 height 338
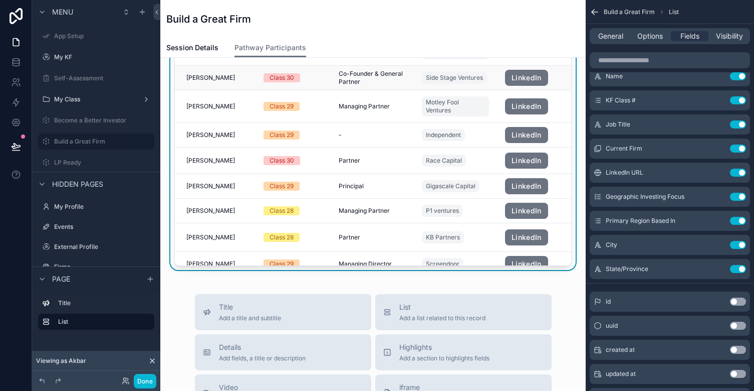
scroll to position [28, 1]
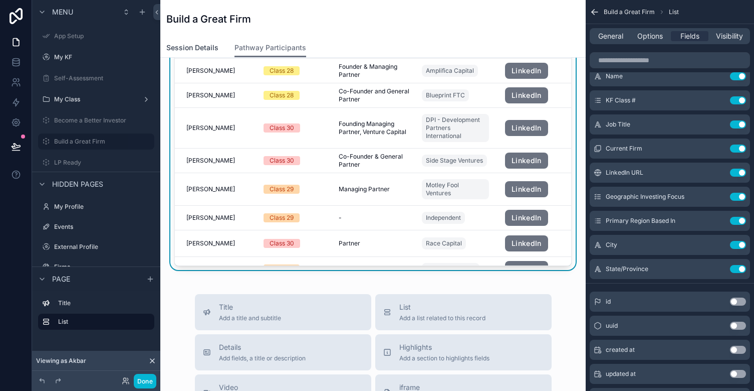
click at [204, 49] on span "Session Details" at bounding box center [192, 48] width 52 height 10
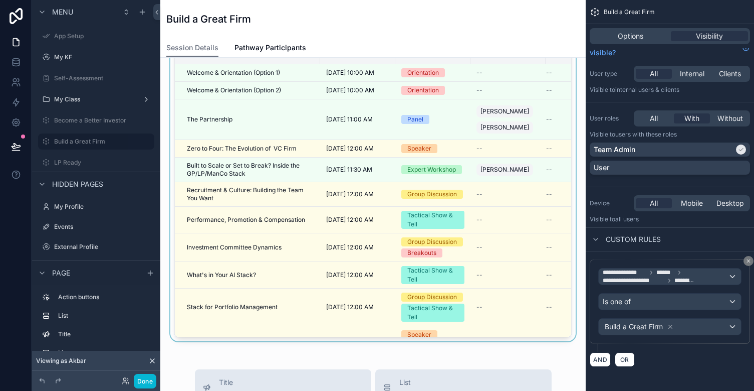
scroll to position [211, 0]
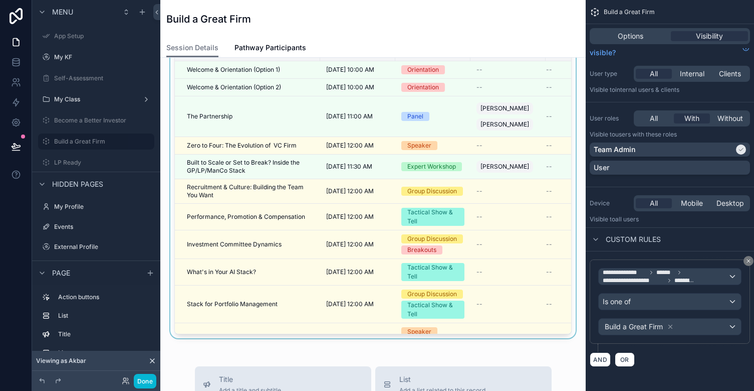
click at [500, 153] on div "scrollable content" at bounding box center [373, 189] width 410 height 306
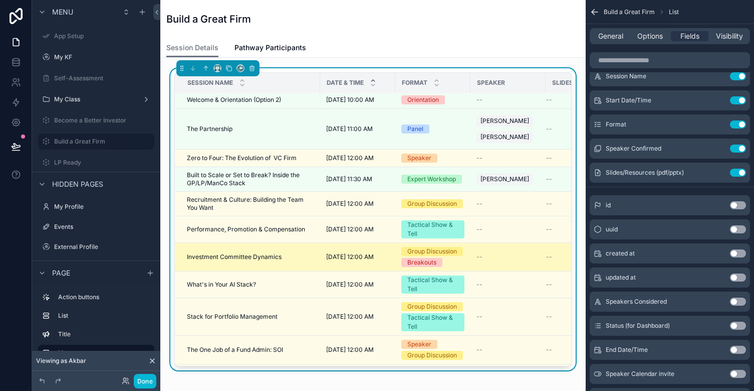
scroll to position [11, 0]
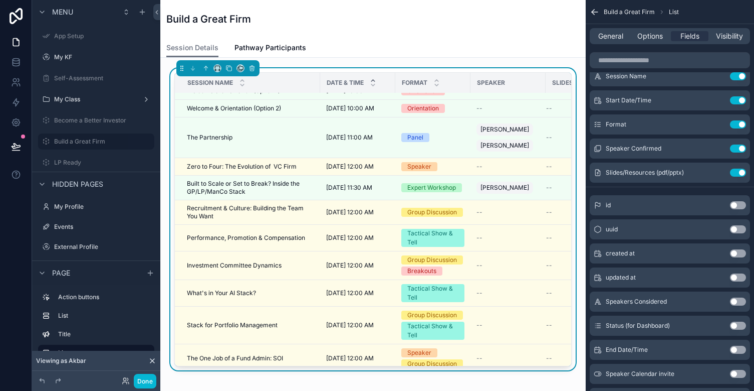
click at [269, 38] on div "Build a Great Firm" at bounding box center [373, 19] width 414 height 38
click at [269, 43] on span "Pathway Participants" at bounding box center [271, 48] width 72 height 10
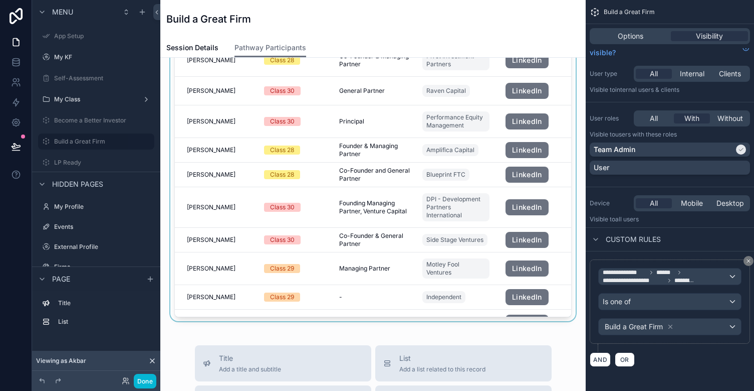
scroll to position [138, 0]
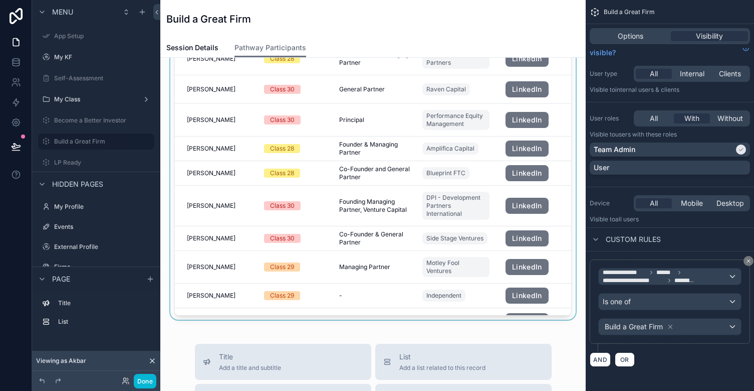
click at [244, 208] on div "scrollable content" at bounding box center [373, 150] width 410 height 338
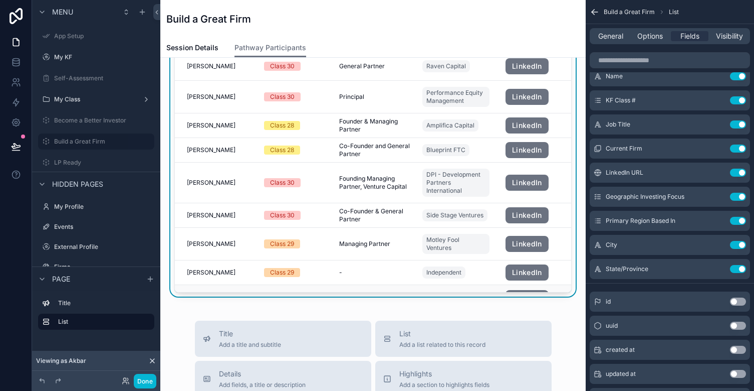
scroll to position [0, 0]
click at [89, 124] on div "Become a Better Investor" at bounding box center [96, 120] width 84 height 12
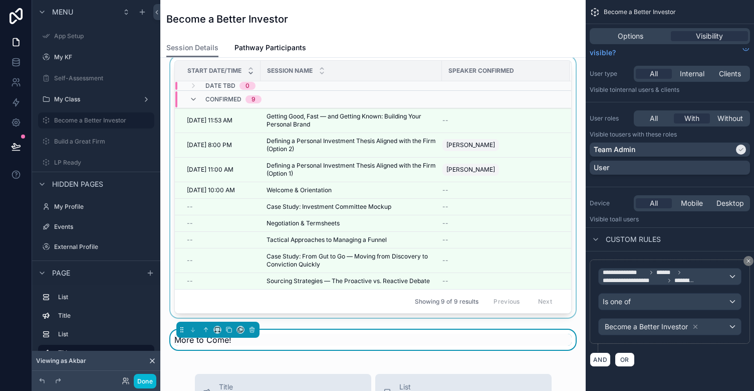
scroll to position [230, 0]
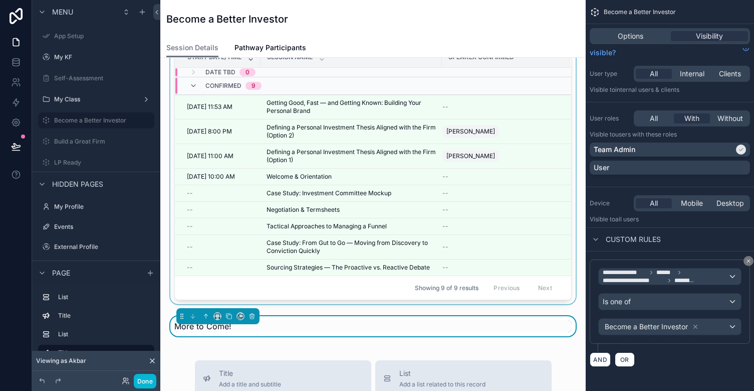
click at [330, 218] on div "scrollable content" at bounding box center [373, 175] width 410 height 265
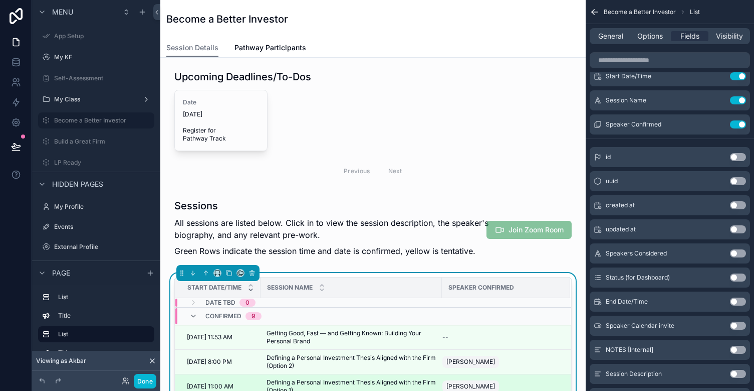
scroll to position [0, 0]
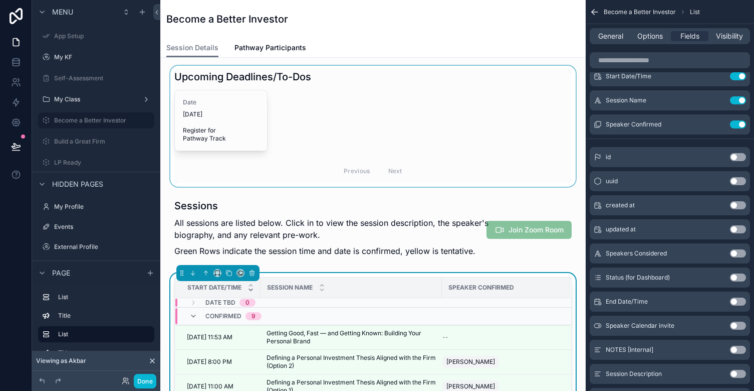
click at [376, 120] on div "scrollable content" at bounding box center [373, 126] width 410 height 121
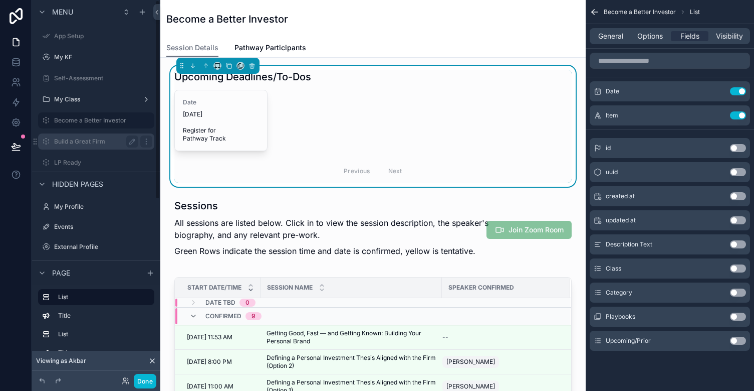
click at [111, 143] on label "Build a Great Firm" at bounding box center [94, 141] width 80 height 8
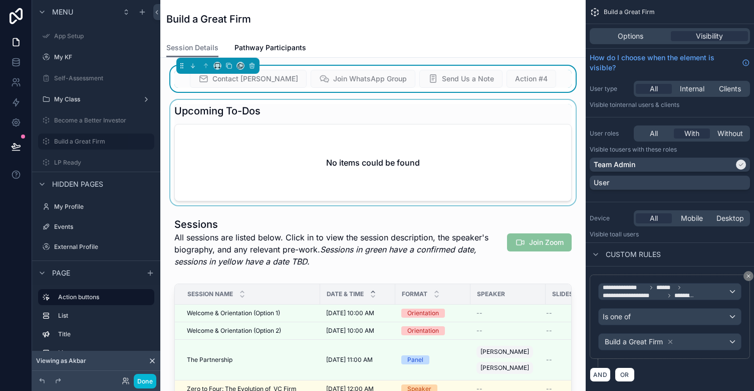
click at [264, 134] on div "scrollable content" at bounding box center [373, 152] width 410 height 105
